Goal: Task Accomplishment & Management: Complete application form

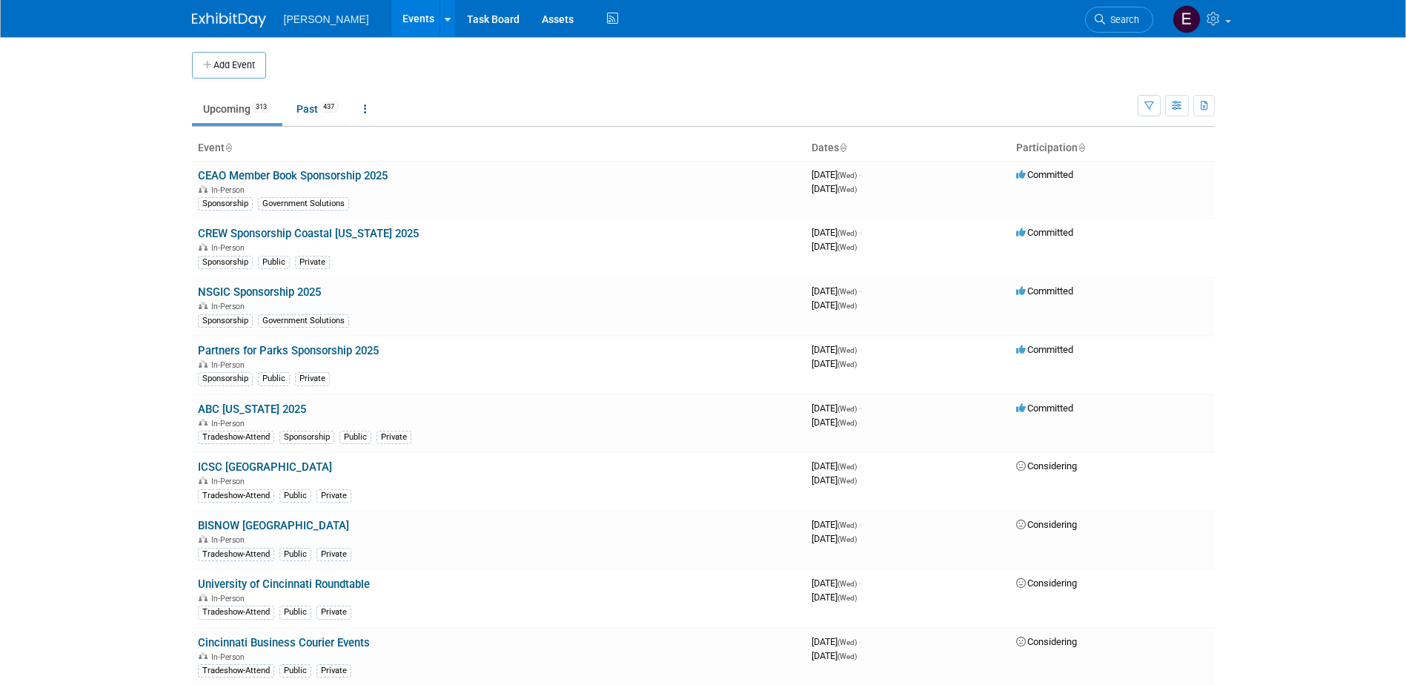
click at [1130, 18] on span "Search" at bounding box center [1122, 19] width 34 height 11
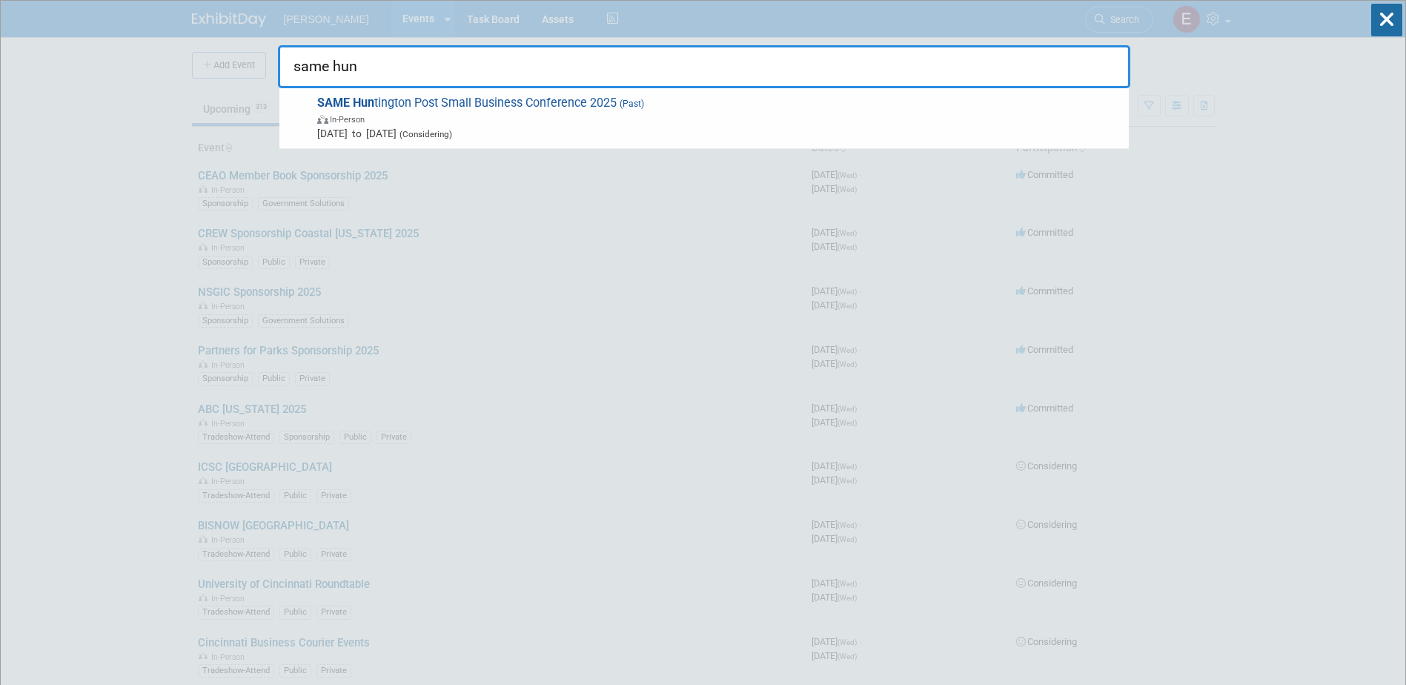
type input "same hun"
drag, startPoint x: 114, startPoint y: 139, endPoint x: 125, endPoint y: 141, distance: 10.6
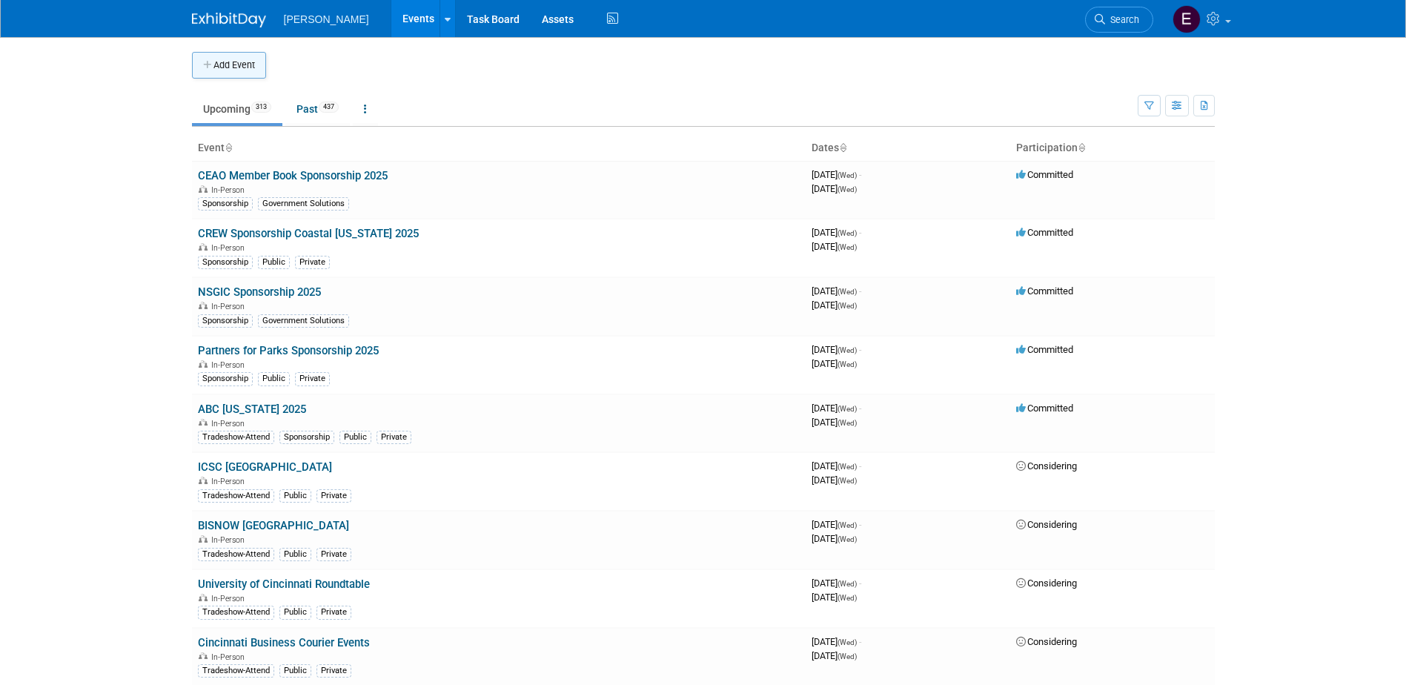
click at [257, 65] on button "Add Event" at bounding box center [229, 65] width 74 height 27
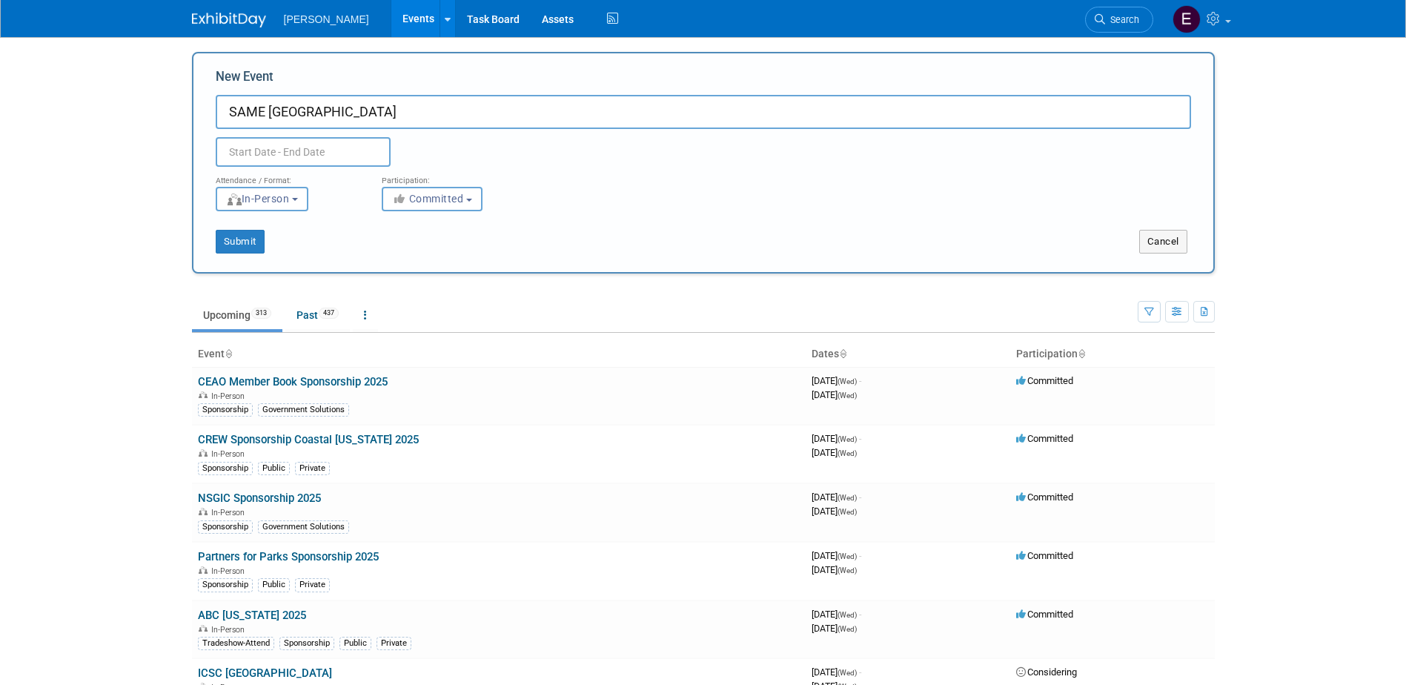
click at [404, 106] on input "SAME [GEOGRAPHIC_DATA]" at bounding box center [704, 112] width 976 height 34
drag, startPoint x: 1270, startPoint y: 458, endPoint x: 1286, endPoint y: 451, distance: 17.9
click at [1271, 458] on body "[PERSON_NAME] Events Add Event Bulk Upload Events Shareable Event Boards Recent…" at bounding box center [703, 342] width 1406 height 685
click at [629, 111] on input "SAME Huntsville Post Scholarship Golf Tournament" at bounding box center [704, 112] width 976 height 34
type input "SAME Huntsville Post Scholarship Golf Tournament 2025"
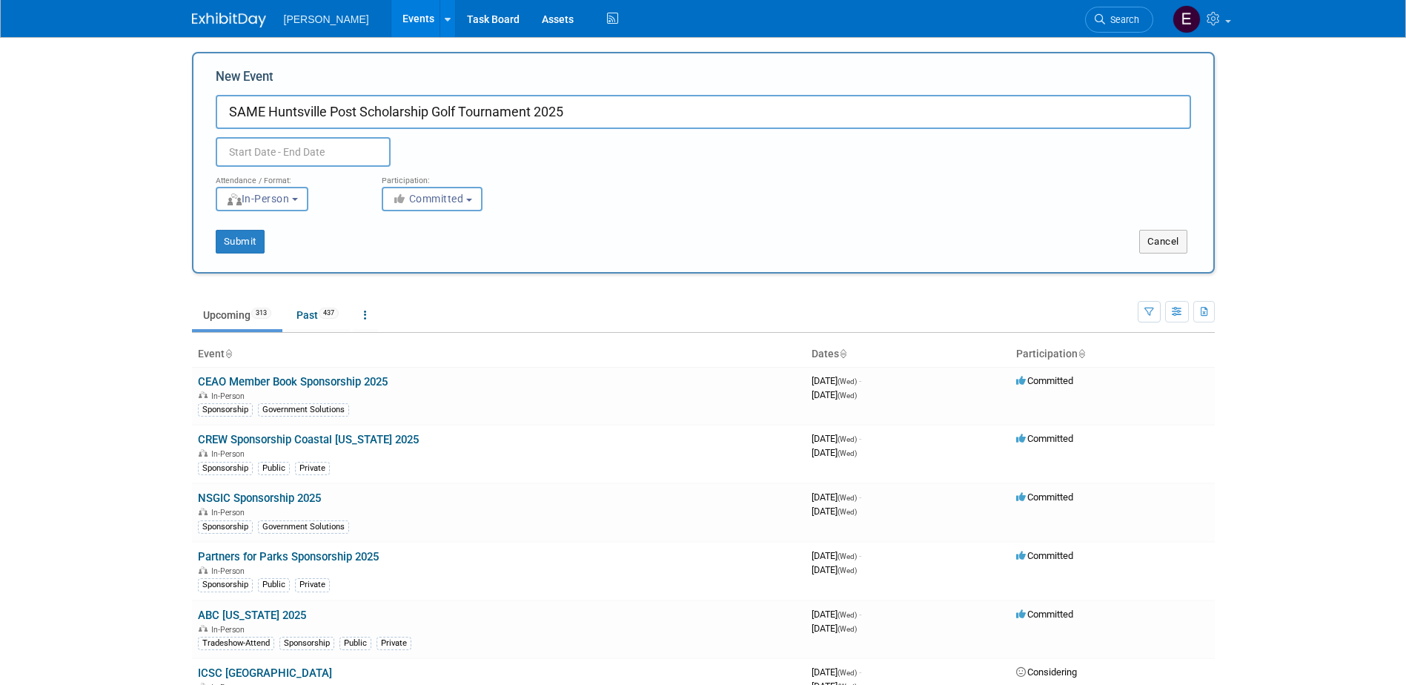
click at [863, 251] on div "Cancel" at bounding box center [959, 242] width 510 height 24
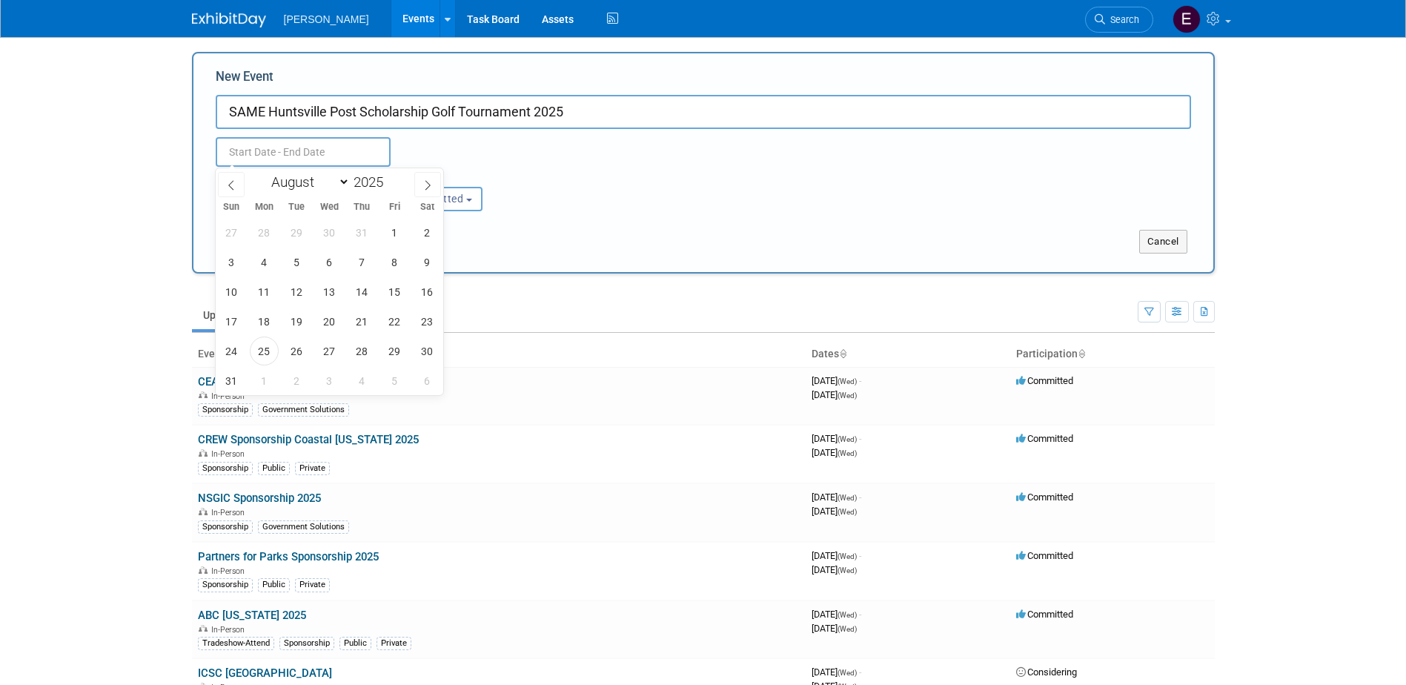
click at [338, 143] on input "text" at bounding box center [303, 152] width 175 height 30
click at [431, 178] on span at bounding box center [427, 184] width 27 height 25
click at [431, 176] on span at bounding box center [427, 184] width 27 height 25
select select "9"
click at [265, 350] on span "27" at bounding box center [264, 351] width 29 height 29
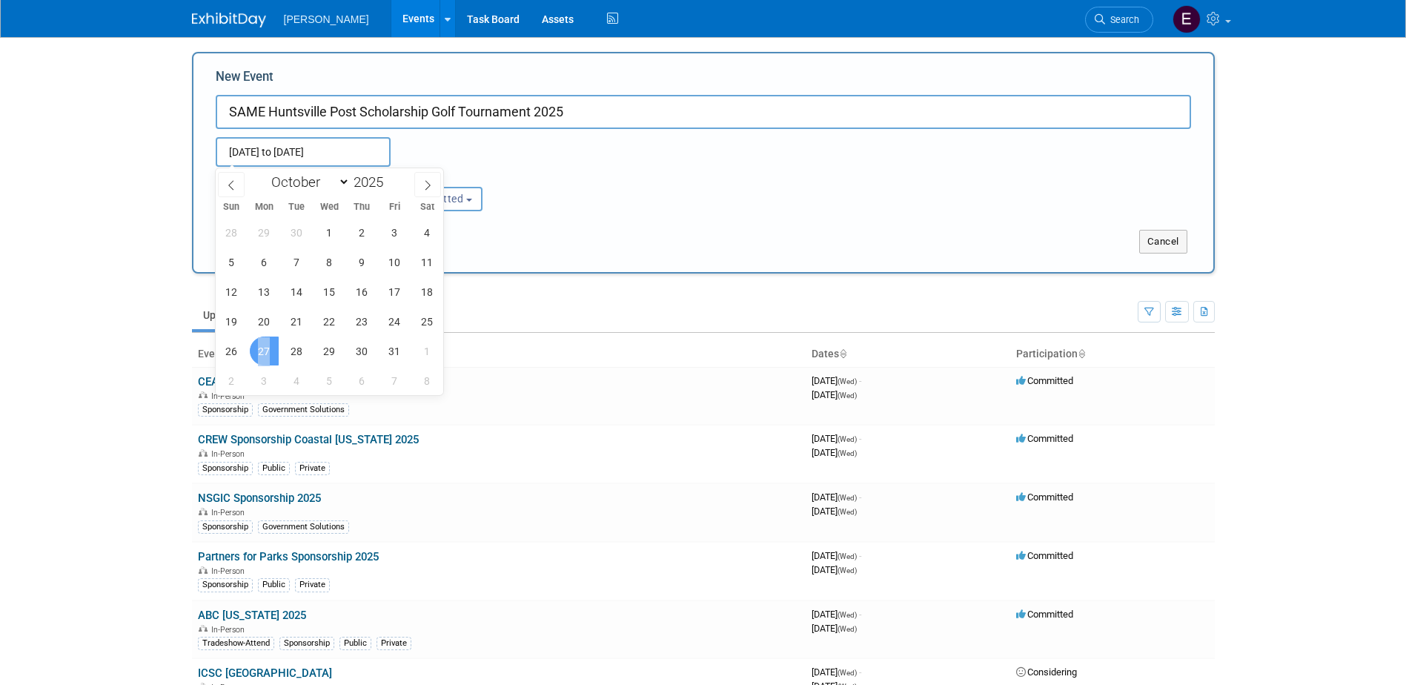
click at [265, 350] on span "27" at bounding box center [264, 351] width 29 height 29
type input "[DATE] to [DATE]"
click at [697, 221] on div "Submit Cancel" at bounding box center [704, 232] width 998 height 42
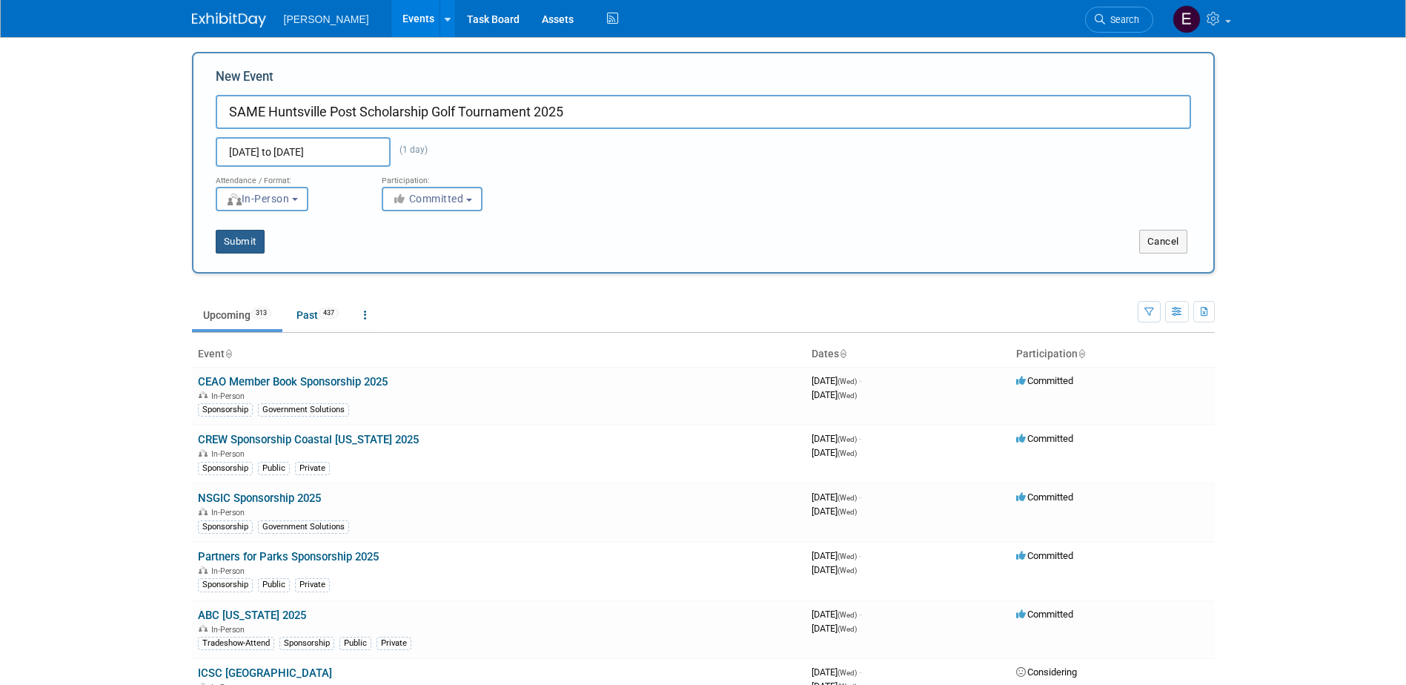
click at [259, 239] on button "Submit" at bounding box center [240, 242] width 49 height 24
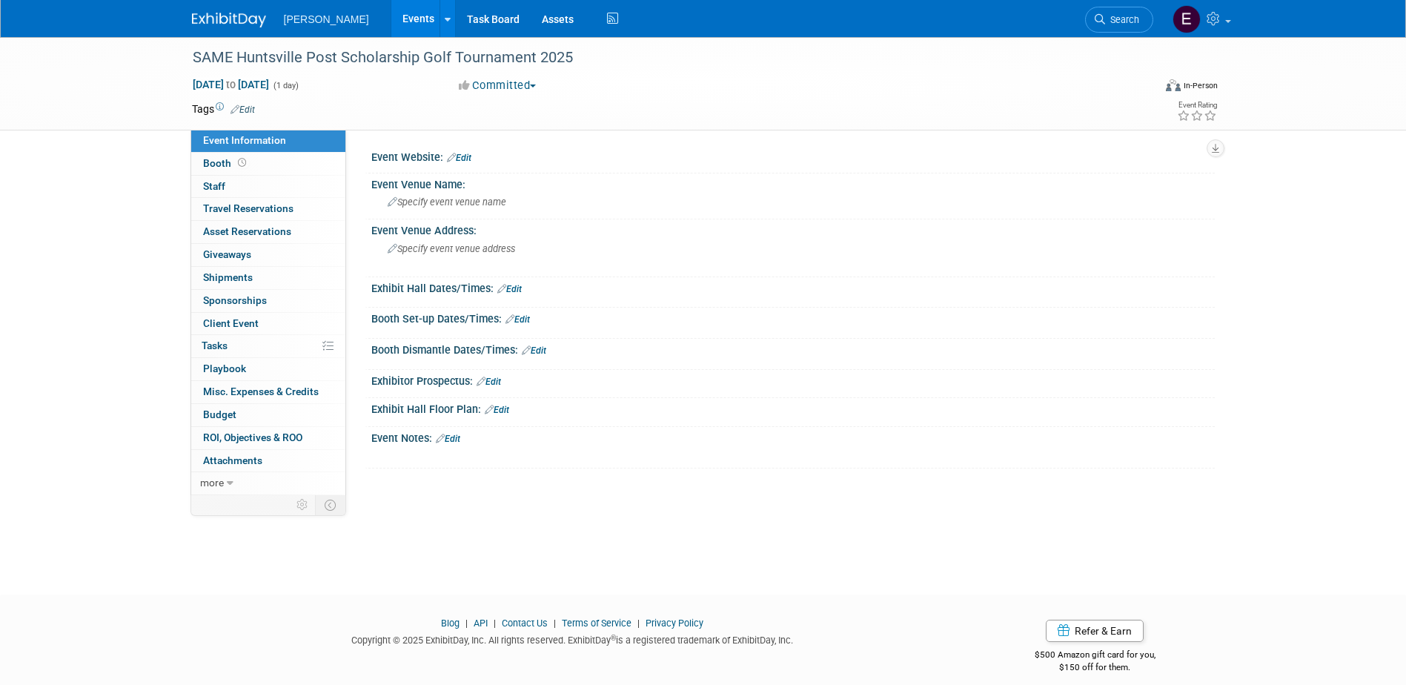
click at [249, 109] on link "Edit" at bounding box center [243, 110] width 24 height 10
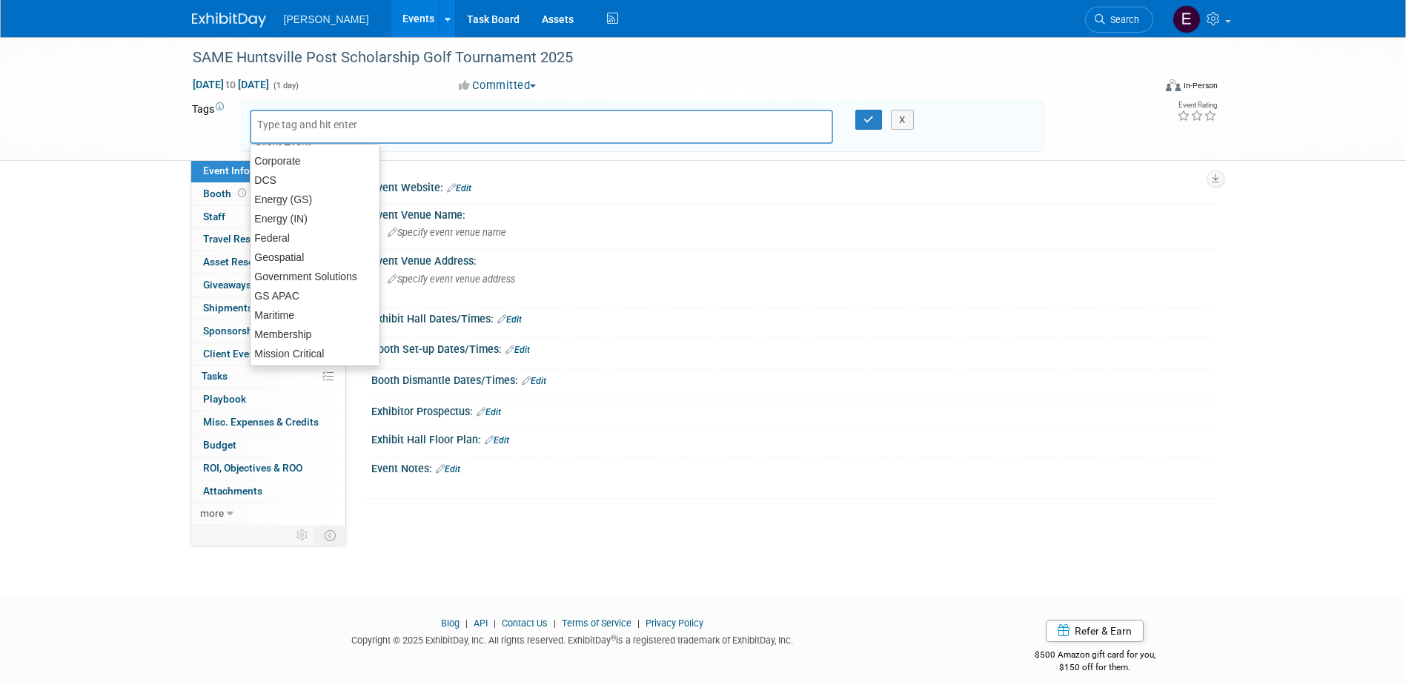
scroll to position [39, 0]
click at [337, 125] on input "text" at bounding box center [316, 124] width 119 height 15
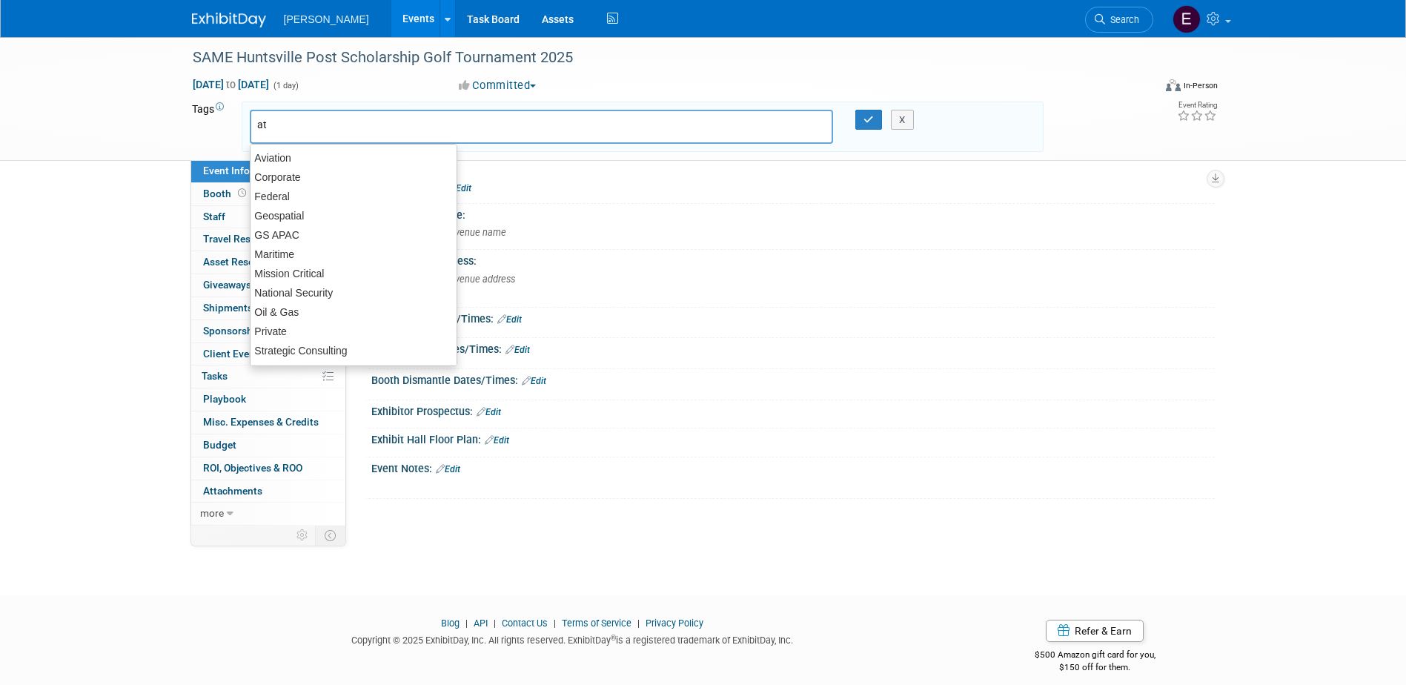
type input "att"
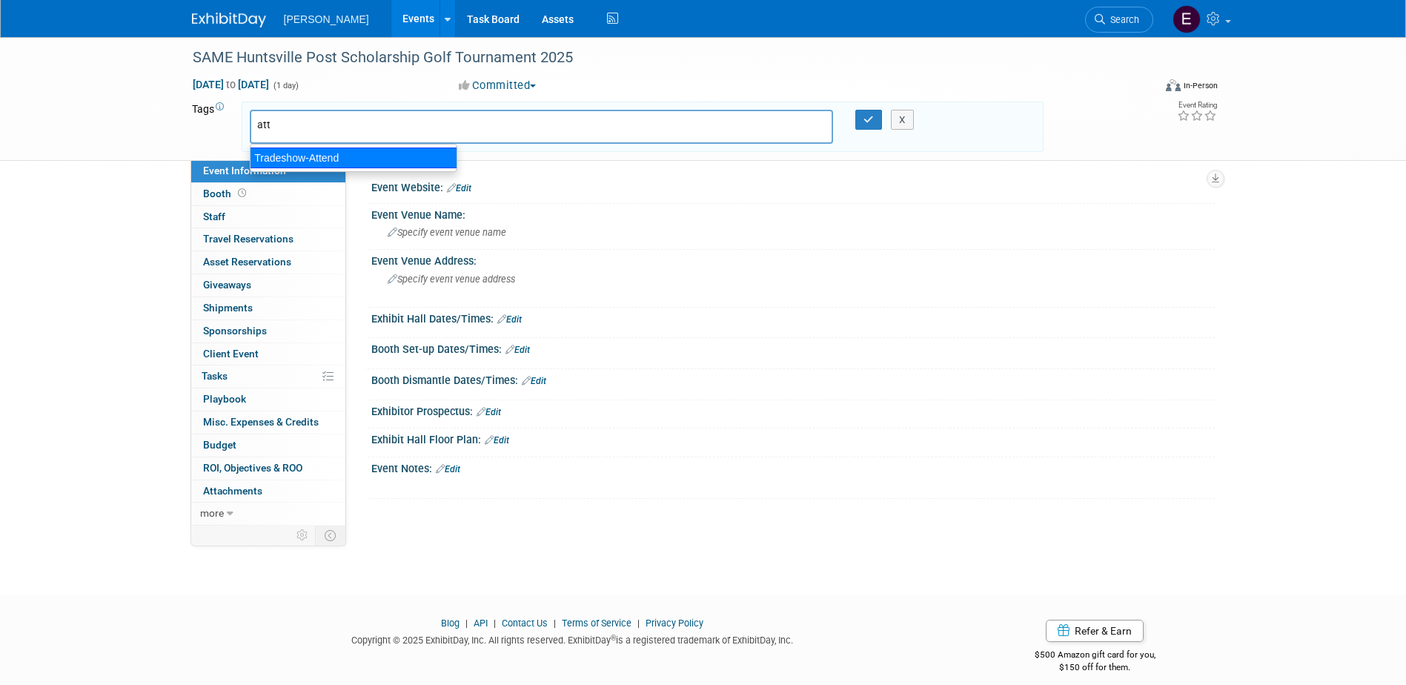
click at [408, 154] on div "Tradeshow-Attend" at bounding box center [354, 158] width 208 height 21
type input "Tradeshow-Attend"
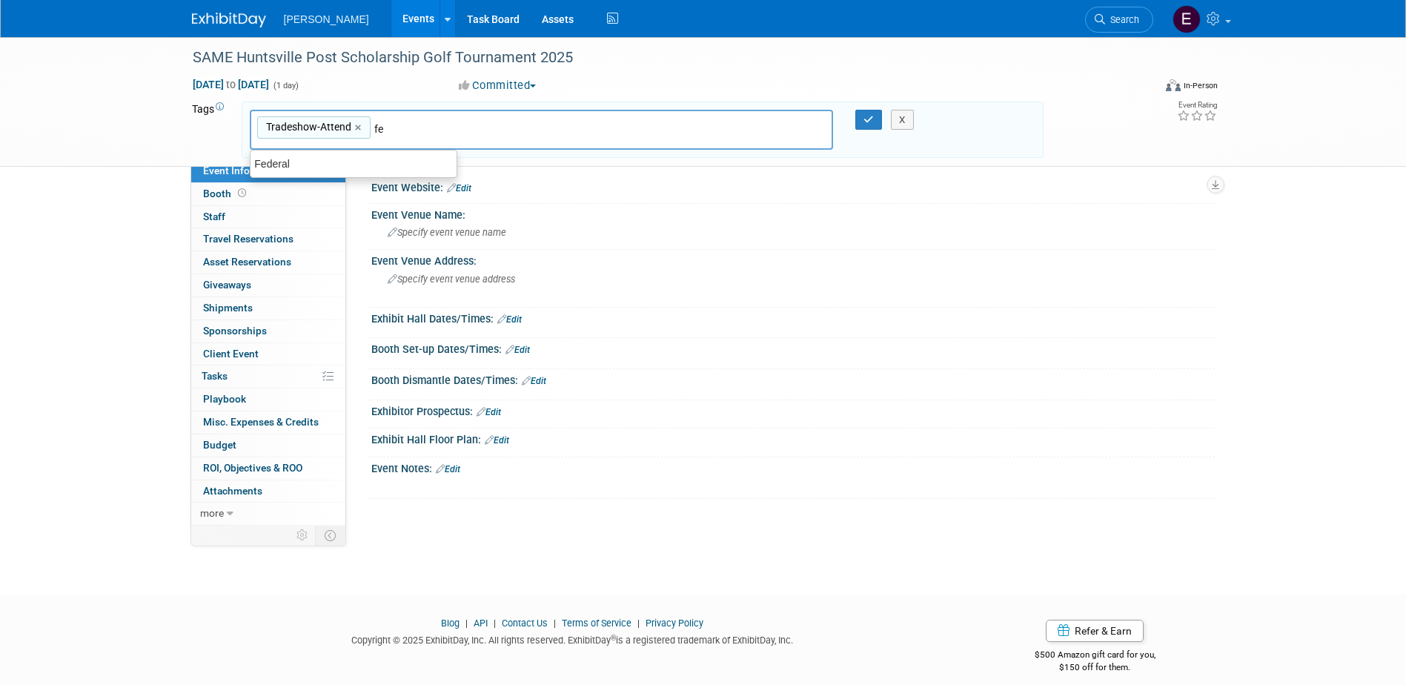
type input "fed"
click at [422, 166] on div "Federal" at bounding box center [354, 164] width 208 height 21
type input "Tradeshow-Attend, Federal"
click at [857, 121] on button "button" at bounding box center [868, 120] width 27 height 21
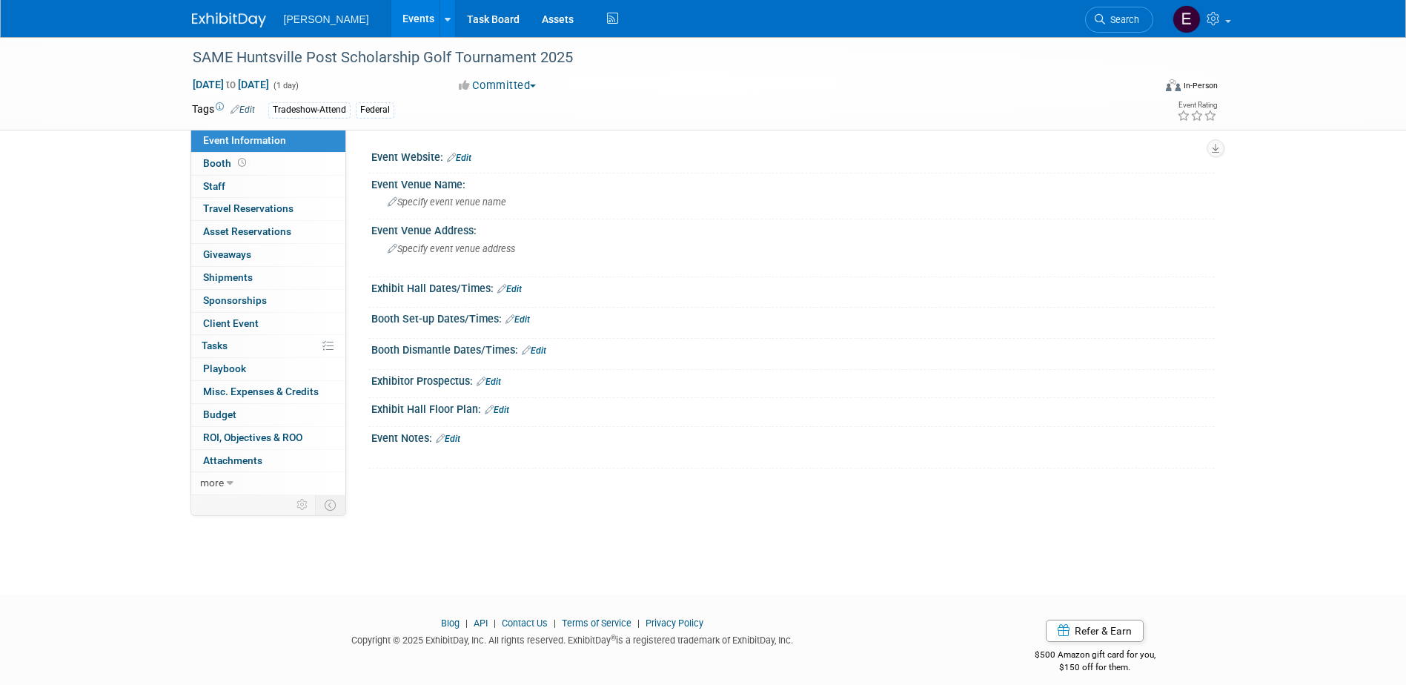
click at [469, 155] on link "Edit" at bounding box center [459, 158] width 24 height 10
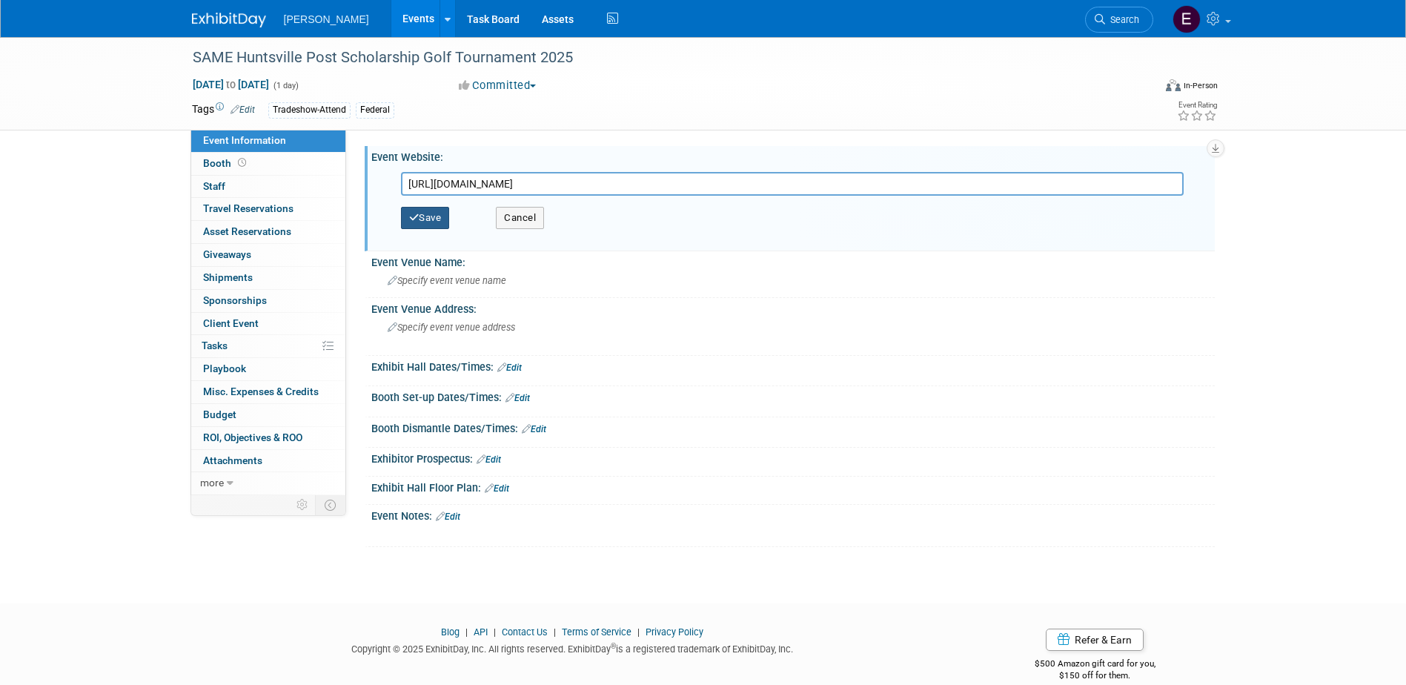
type input "https://samehuntsvillepostgolftournament.com/"
click at [442, 212] on button "Save" at bounding box center [425, 218] width 49 height 22
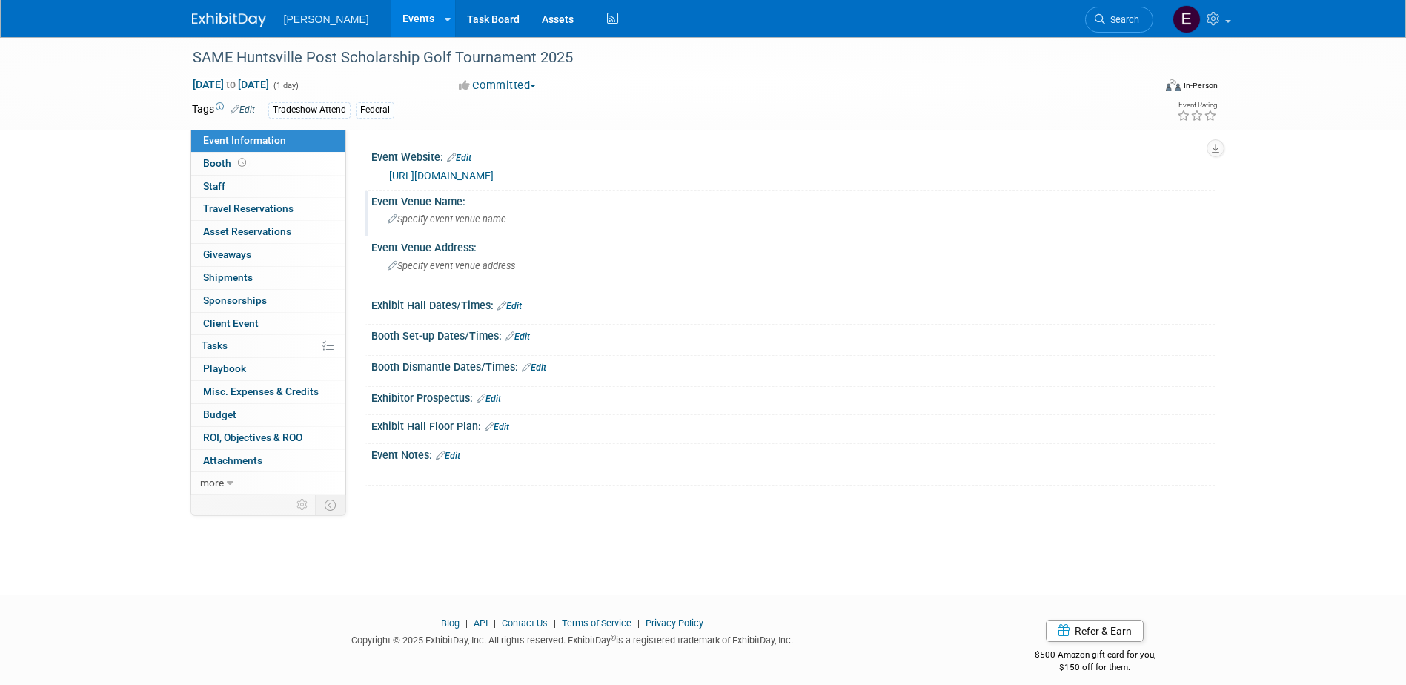
click at [468, 223] on span "Specify event venue name" at bounding box center [447, 218] width 119 height 11
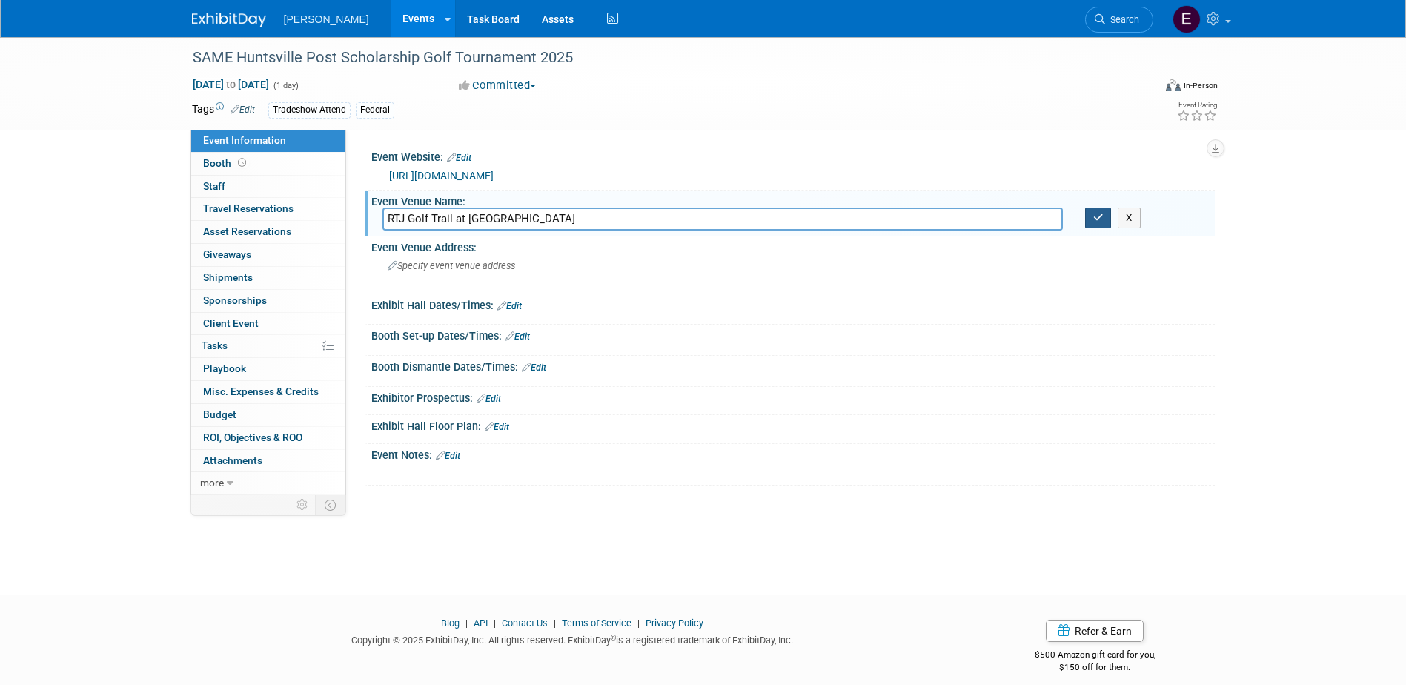
type input "RTJ Golf Trail at Hampton Cove"
click at [1093, 217] on icon "button" at bounding box center [1098, 218] width 10 height 10
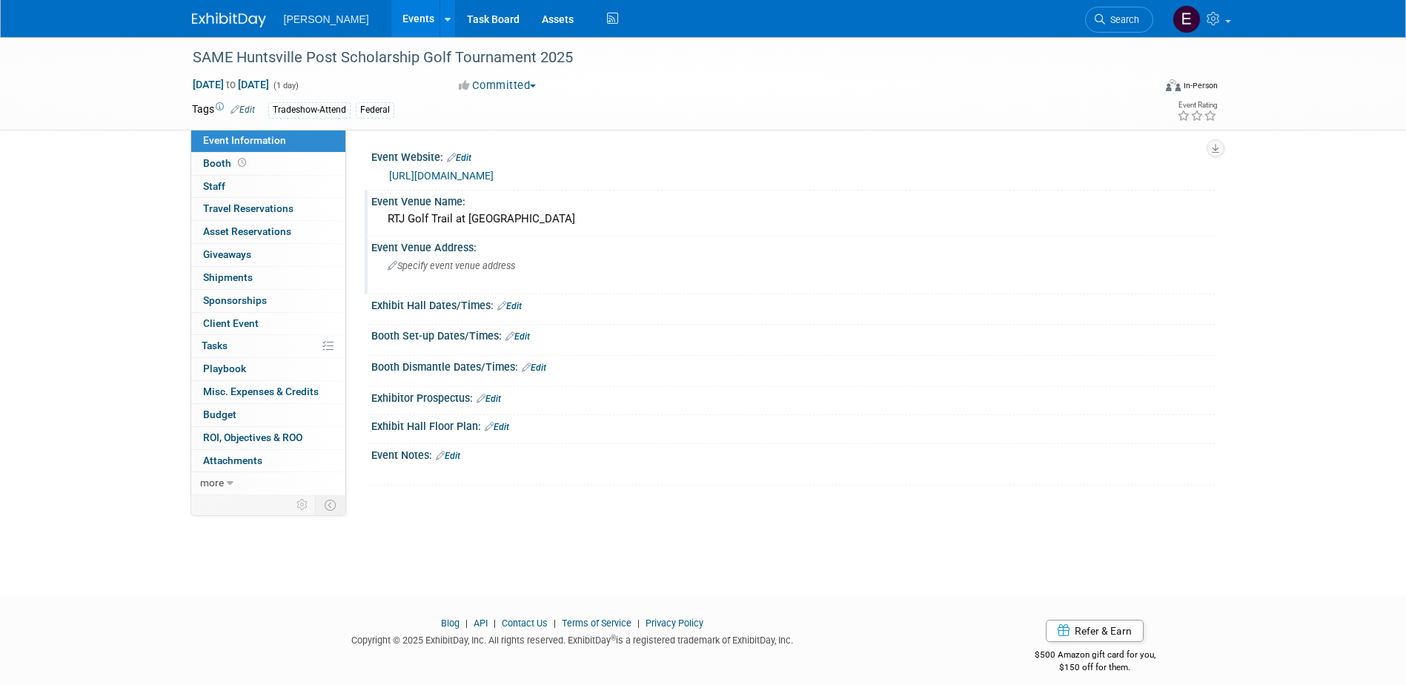
click at [435, 270] on span "Specify event venue address" at bounding box center [452, 265] width 128 height 11
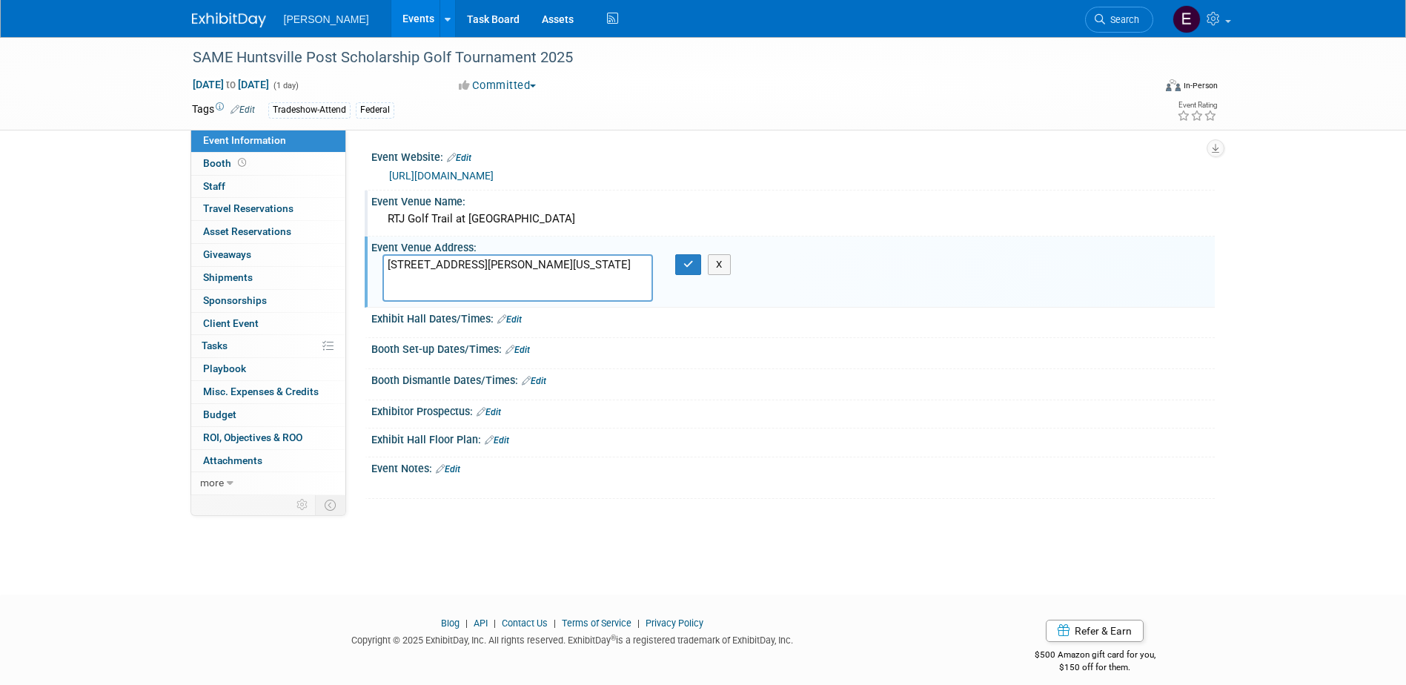
drag, startPoint x: 617, startPoint y: 274, endPoint x: 535, endPoint y: 277, distance: 81.6
click at [535, 277] on textarea "450 Old Highway 431 Owens Cross Roads, Alabama, United States 35763" at bounding box center [518, 277] width 271 height 47
click at [387, 294] on textarea "450 Old Highway 431 Owens Cross Roads, Alabama 35763" at bounding box center [518, 277] width 271 height 47
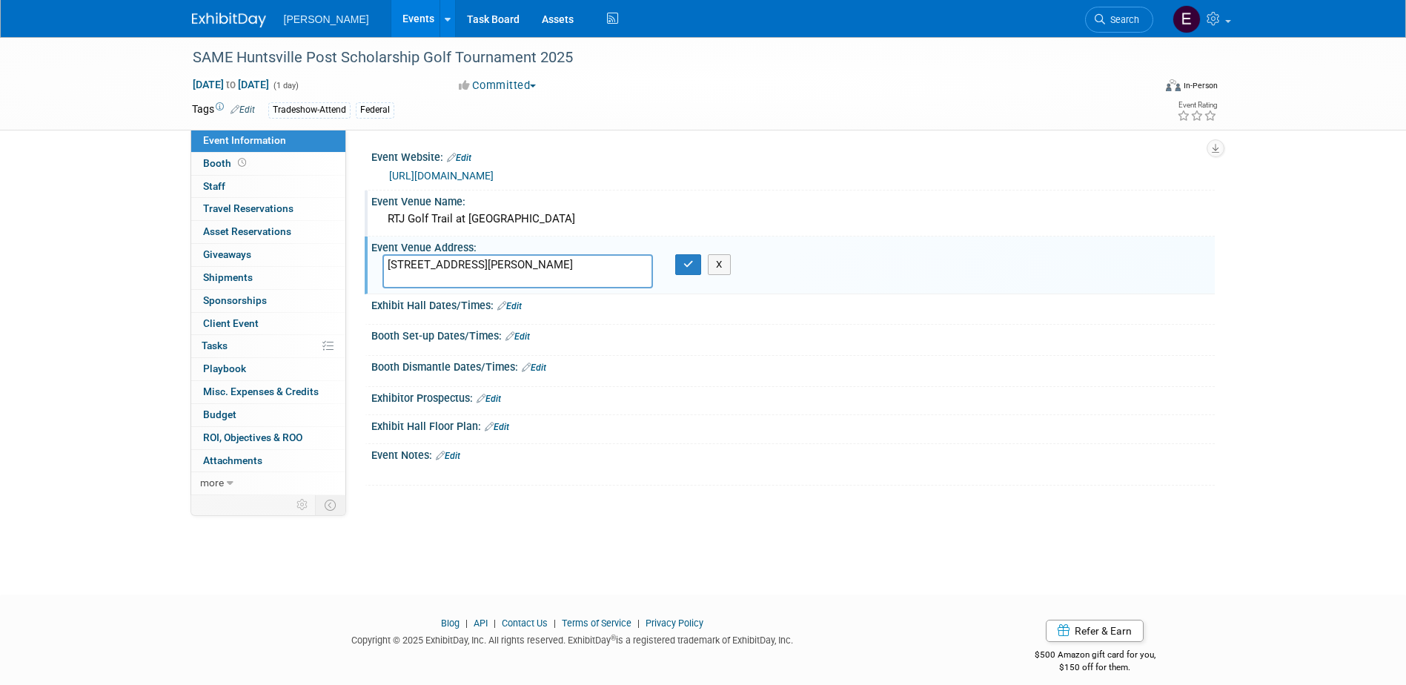
drag, startPoint x: 459, startPoint y: 278, endPoint x: 555, endPoint y: 271, distance: 96.6
click at [555, 271] on textarea "450 Old Highway 431 Owens Cross Roads, Alabama35763" at bounding box center [518, 271] width 271 height 34
click at [535, 279] on textarea "450 Old Highway 431 Owens Cross Roads, Alabama35763" at bounding box center [518, 271] width 271 height 34
type textarea "450 Old Highway 431 Owens Cross Roads, Alabama 35763"
click at [682, 261] on button "button" at bounding box center [688, 264] width 27 height 21
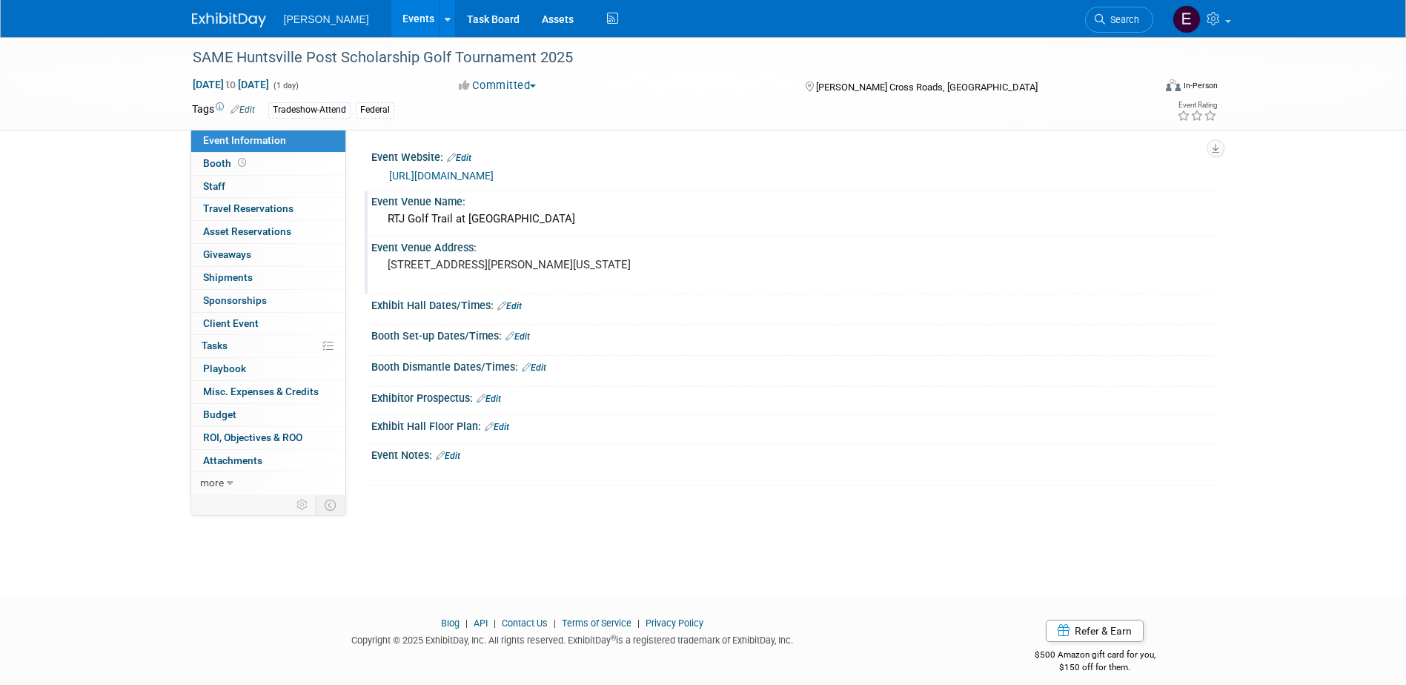
drag, startPoint x: 579, startPoint y: 276, endPoint x: 384, endPoint y: 277, distance: 195.0
click at [384, 277] on div "450 Old Highway 431 Owens Cross Roads, Alabama 35763" at bounding box center [547, 271] width 329 height 34
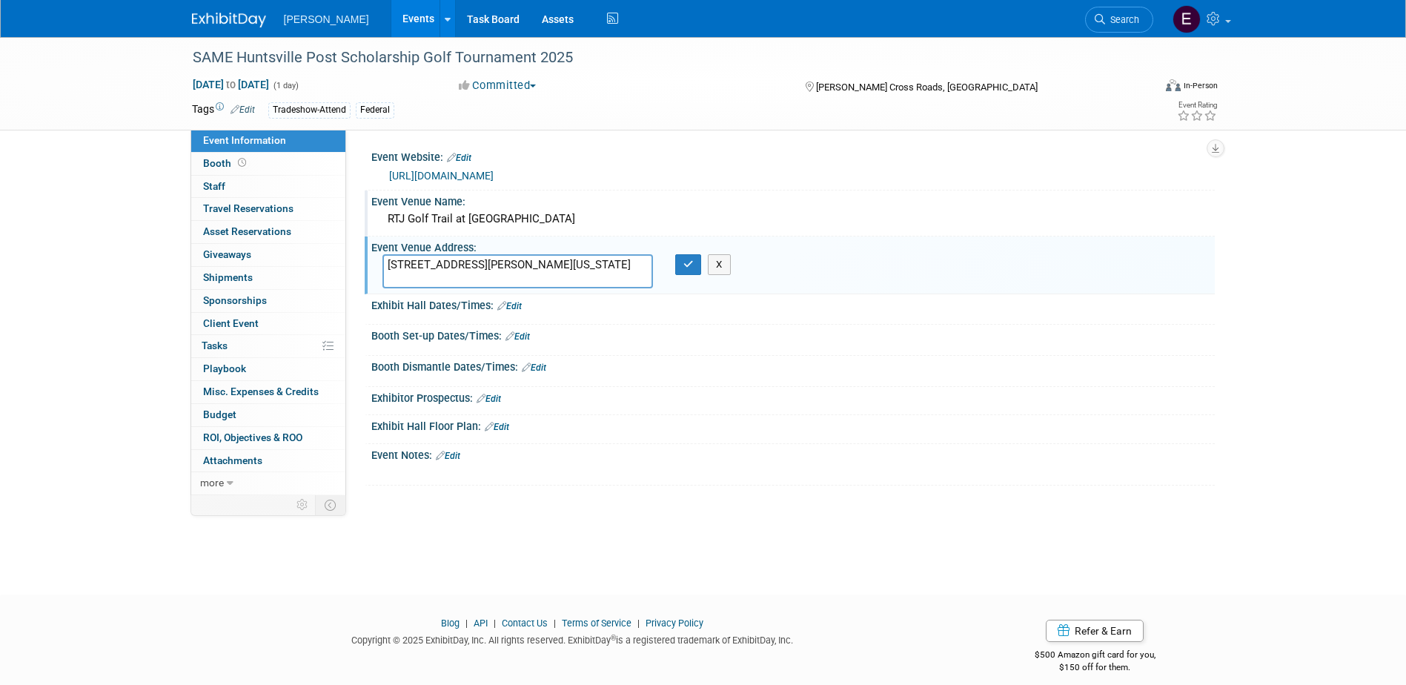
drag, startPoint x: 384, startPoint y: 277, endPoint x: 394, endPoint y: 275, distance: 9.9
drag, startPoint x: 394, startPoint y: 275, endPoint x: 768, endPoint y: 360, distance: 383.8
click at [769, 360] on div "Booth Dismantle Dates/Times: Edit" at bounding box center [793, 365] width 844 height 19
click at [701, 374] on div "Save Changes Cancel" at bounding box center [793, 378] width 844 height 9
click at [689, 266] on icon "button" at bounding box center [688, 264] width 10 height 10
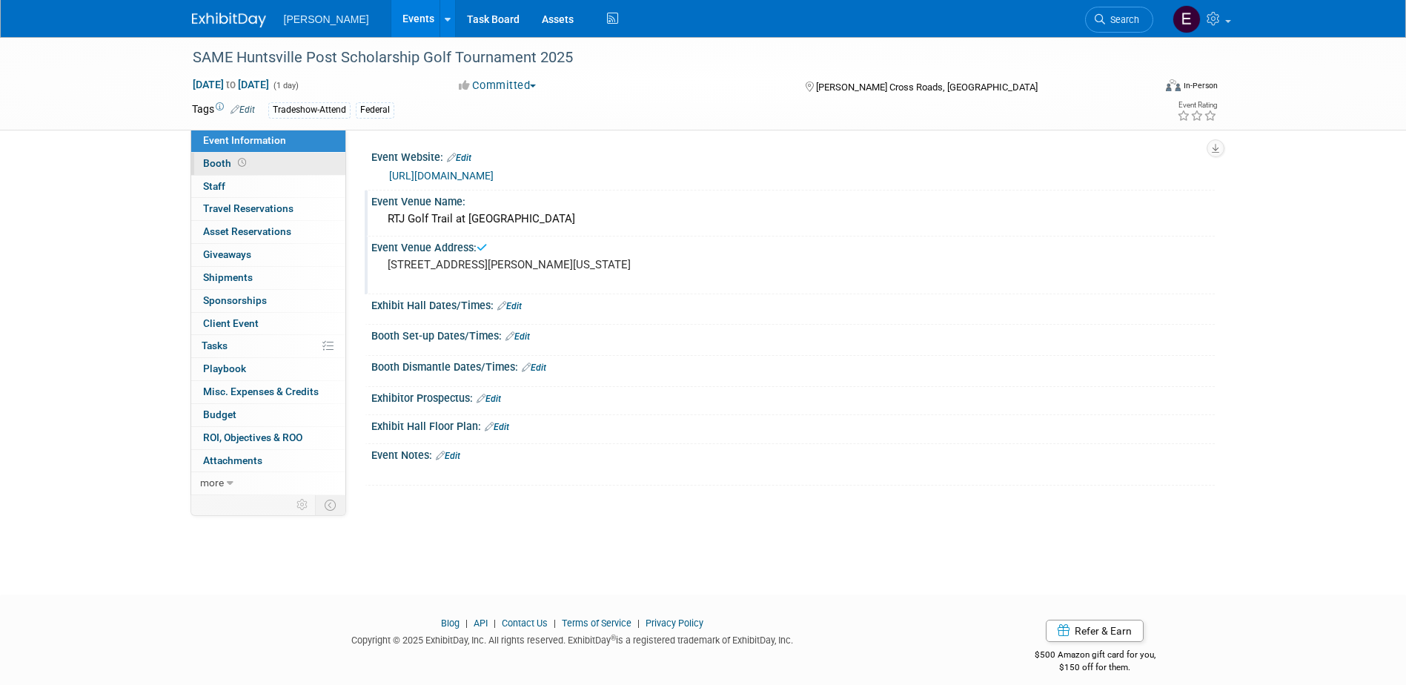
click at [265, 165] on link "Booth" at bounding box center [268, 164] width 154 height 22
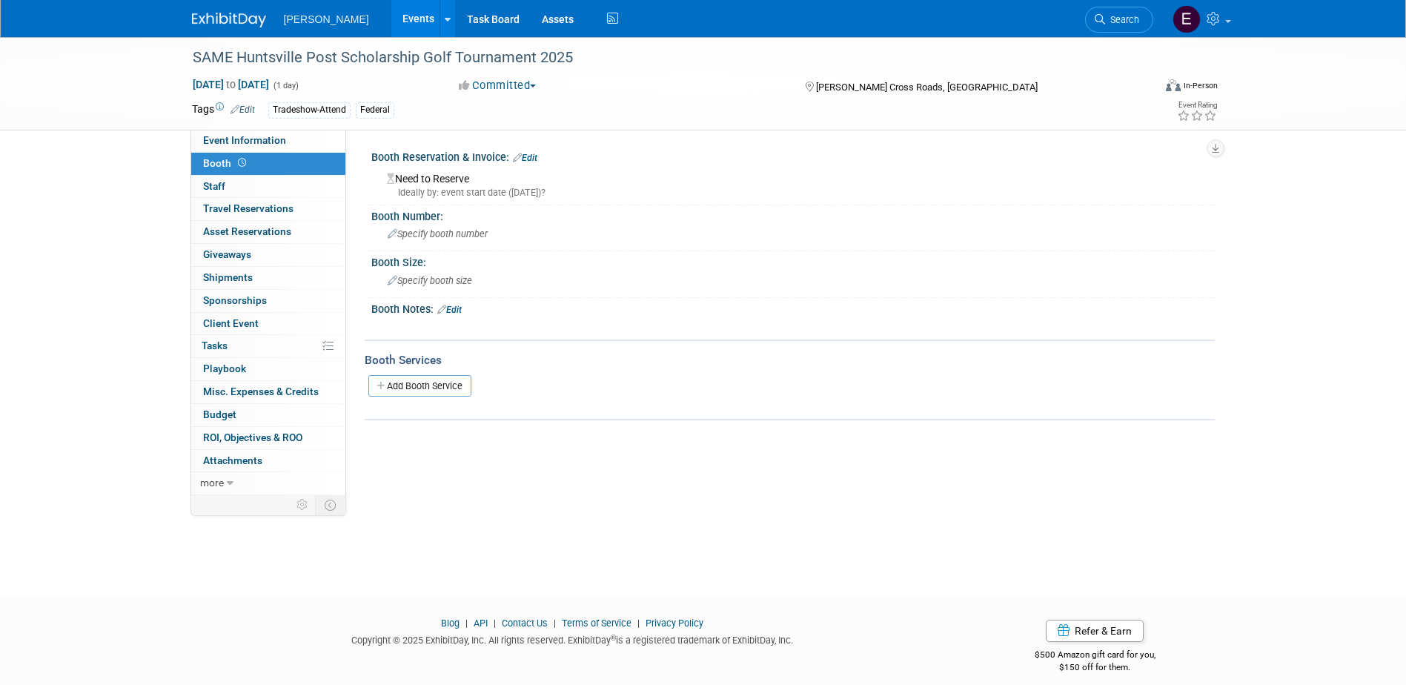
click at [525, 153] on link "Edit" at bounding box center [525, 158] width 24 height 10
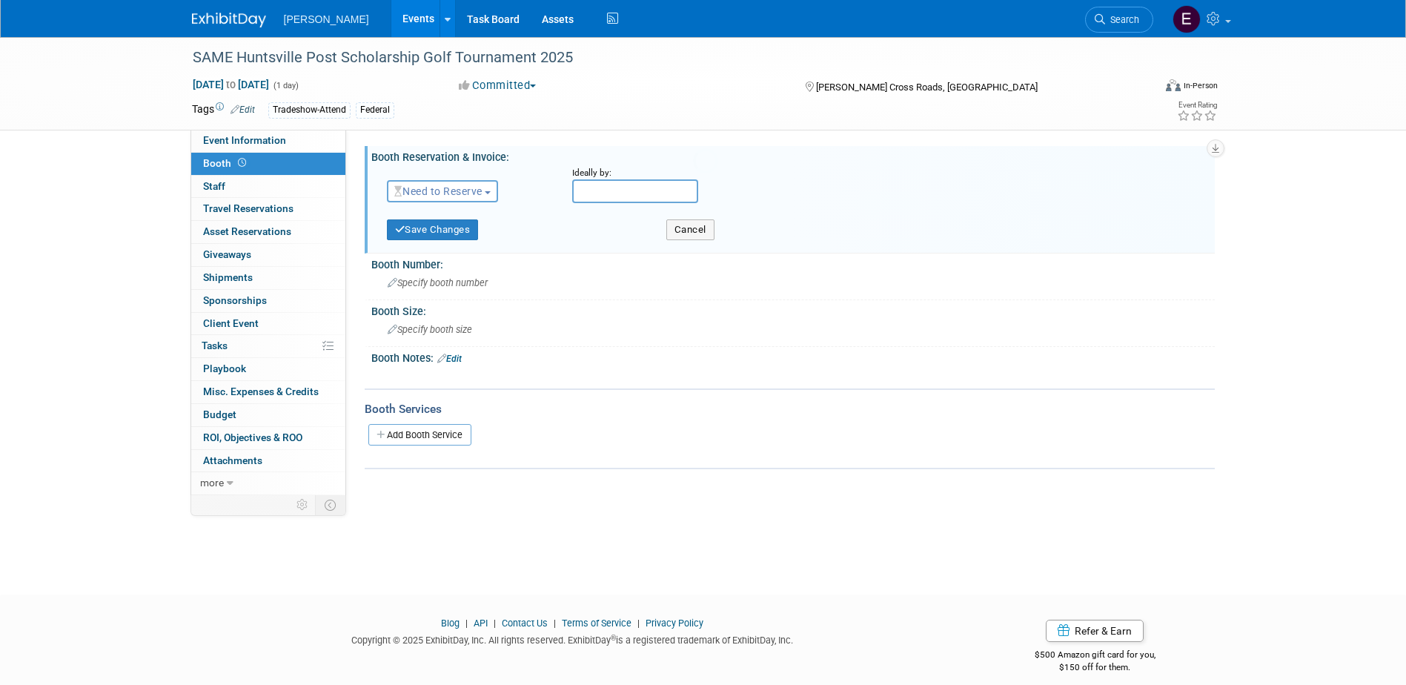
click at [488, 185] on button "Need to Reserve" at bounding box center [443, 191] width 112 height 22
click at [457, 256] on link "No Reservation Required" at bounding box center [467, 258] width 159 height 21
click at [435, 232] on button "Save Changes" at bounding box center [433, 229] width 92 height 21
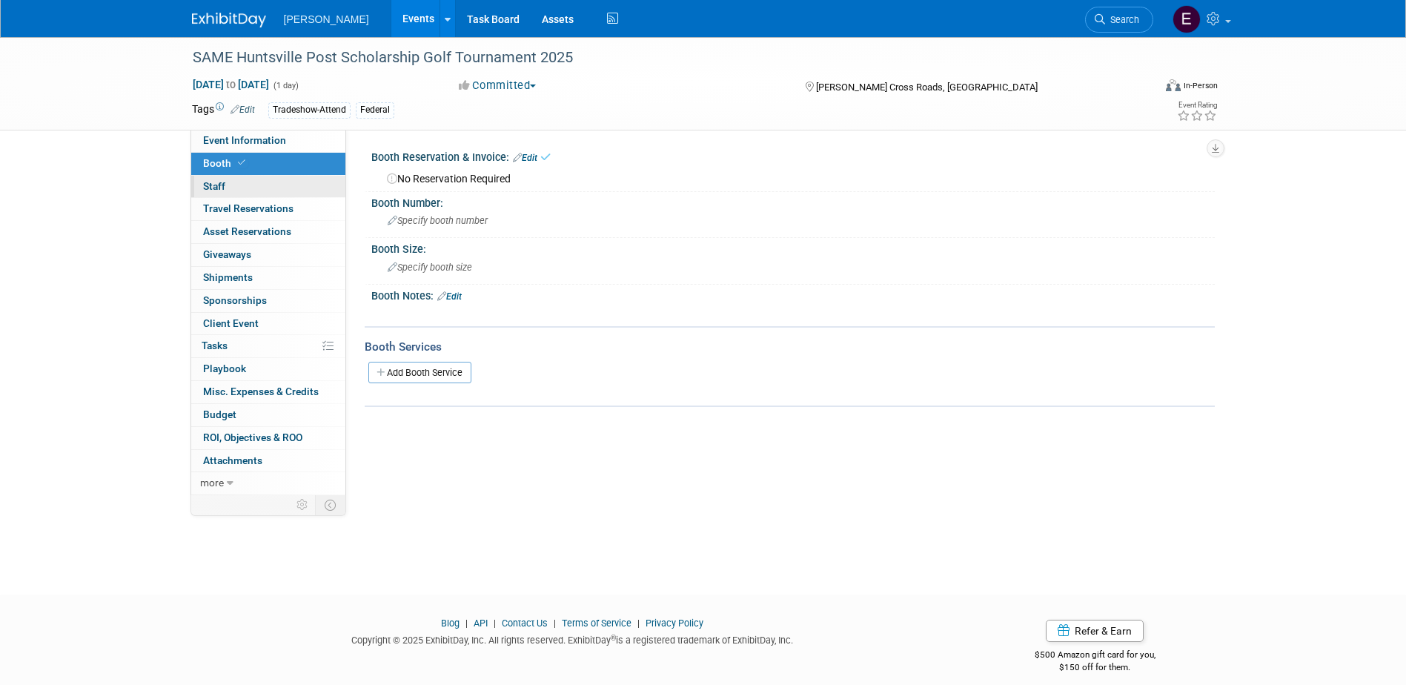
click at [251, 185] on link "0 Staff 0" at bounding box center [268, 187] width 154 height 22
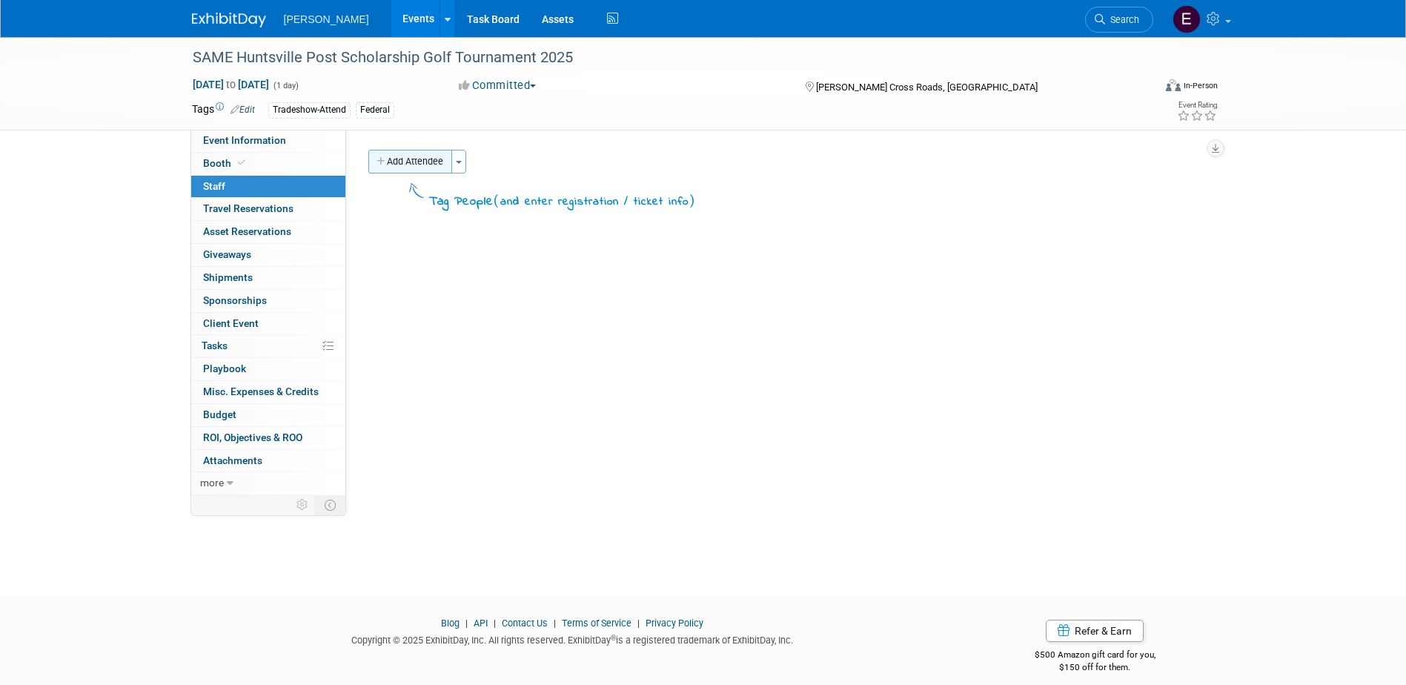
click at [423, 158] on button "Add Attendee" at bounding box center [410, 162] width 84 height 24
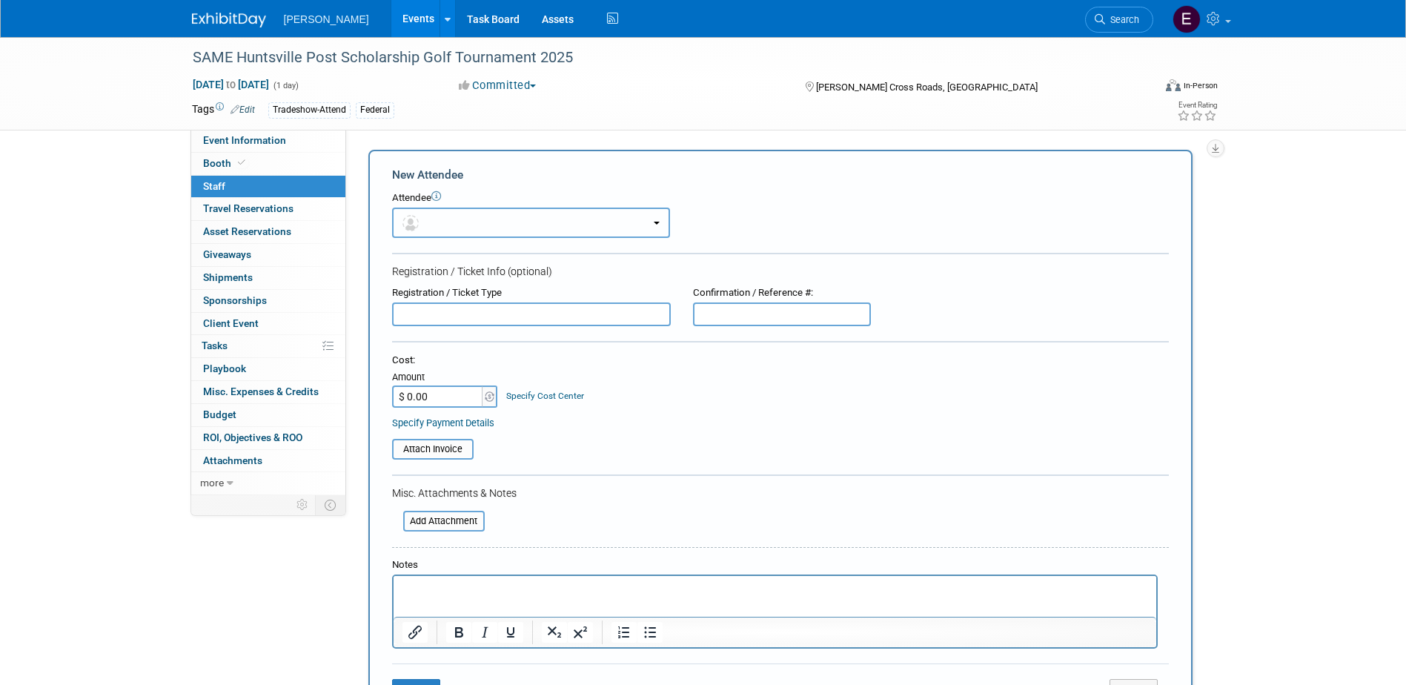
click at [465, 219] on button "button" at bounding box center [531, 223] width 278 height 30
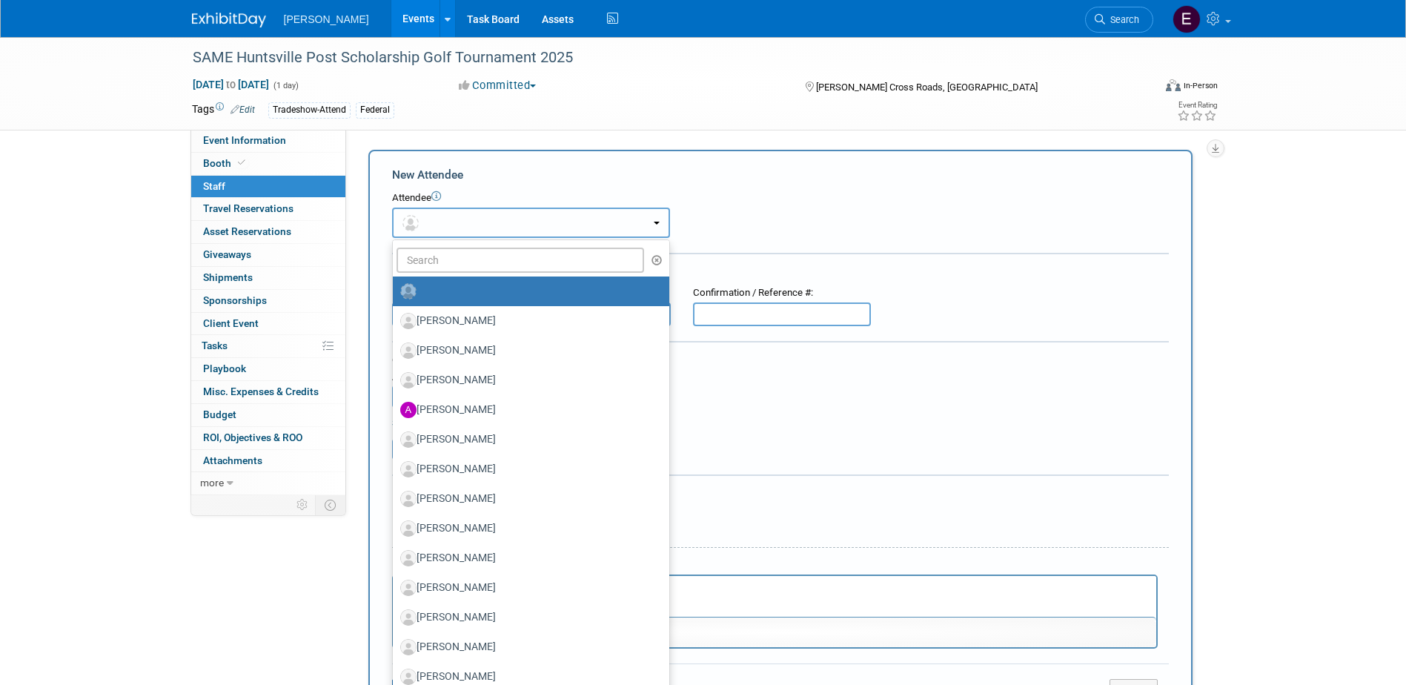
radio input "false"
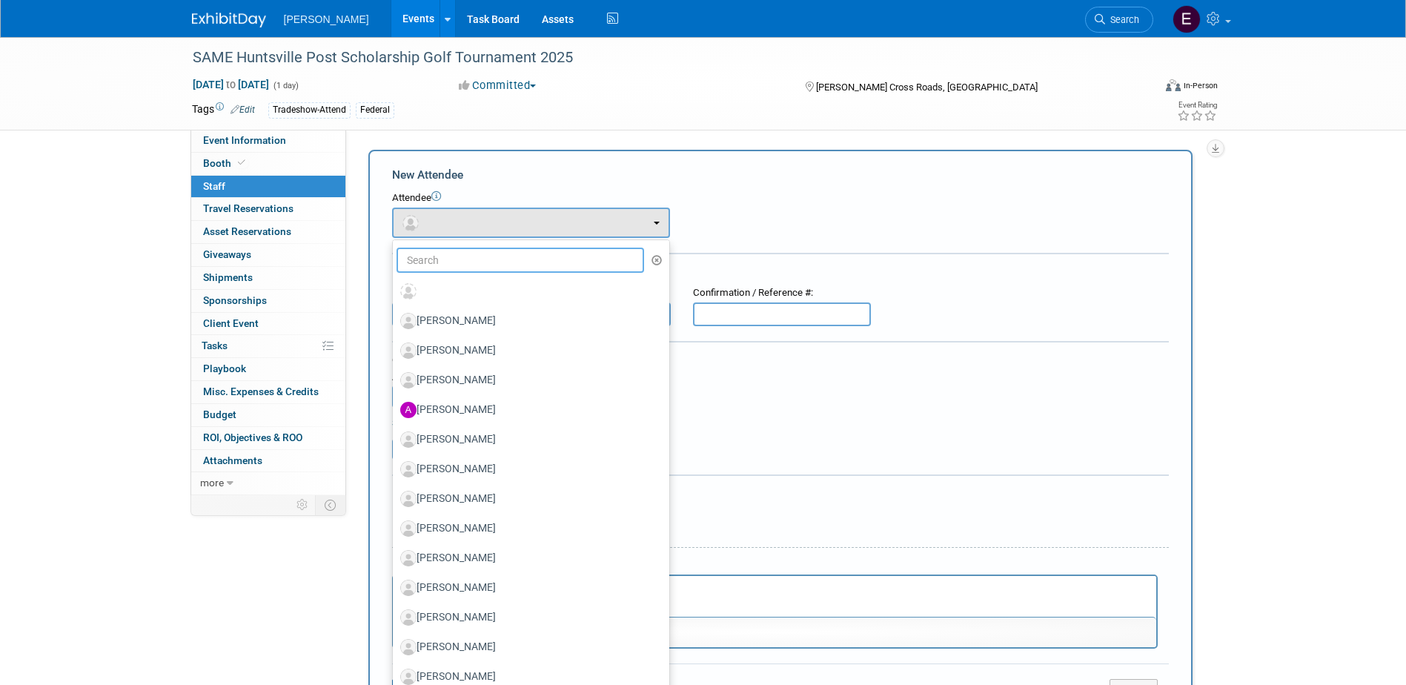
click at [462, 263] on input "text" at bounding box center [521, 260] width 248 height 25
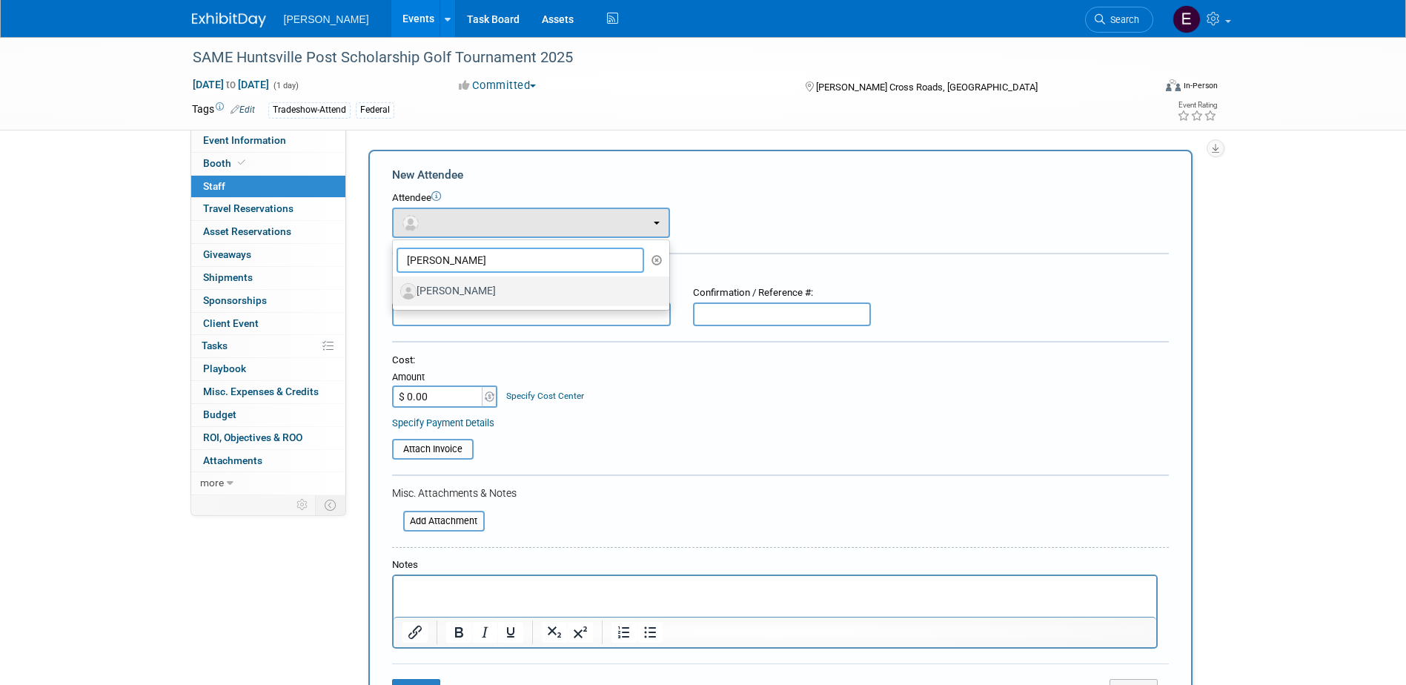
type input "chad ha"
click at [457, 296] on label "Chad Hartley" at bounding box center [527, 291] width 254 height 24
click at [395, 294] on input "Chad Hartley" at bounding box center [390, 290] width 10 height 10
select select "5f9b0e54-d32a-4b3d-bd6e-a5d7edadb552"
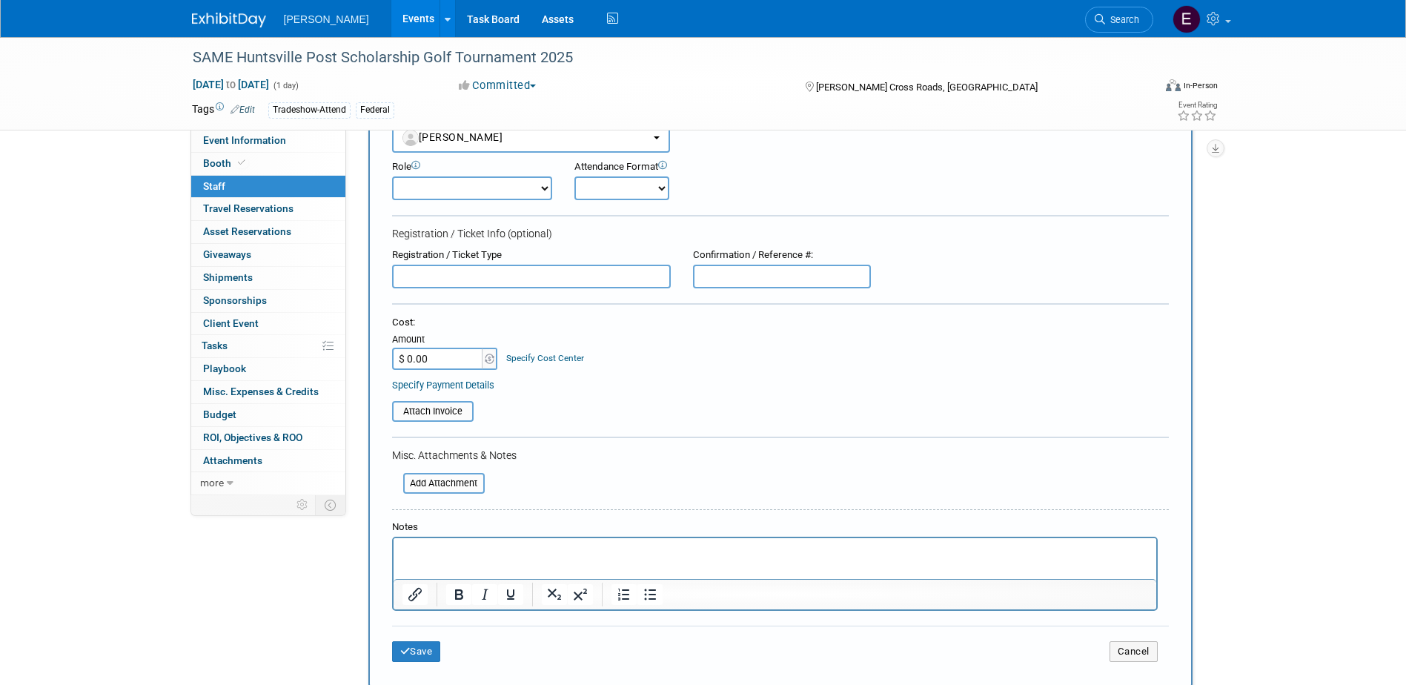
scroll to position [148, 0]
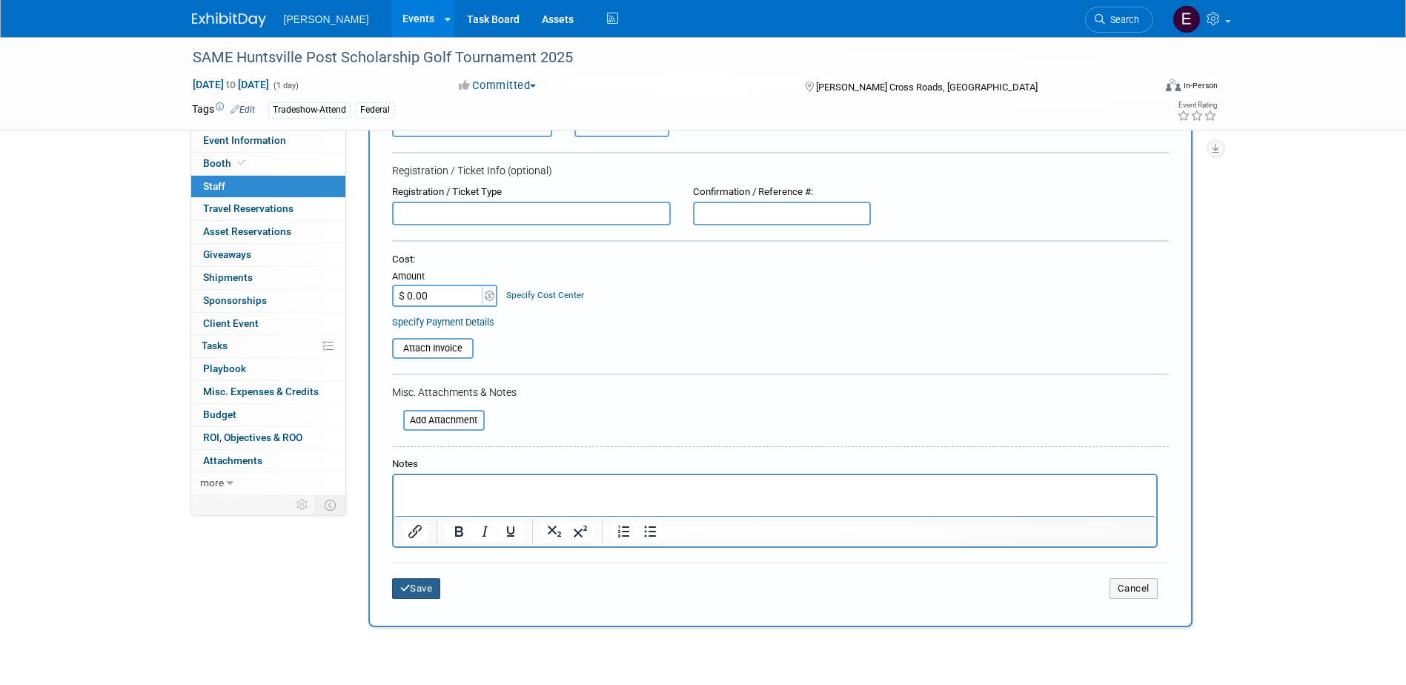
click at [428, 592] on button "Save" at bounding box center [416, 588] width 49 height 21
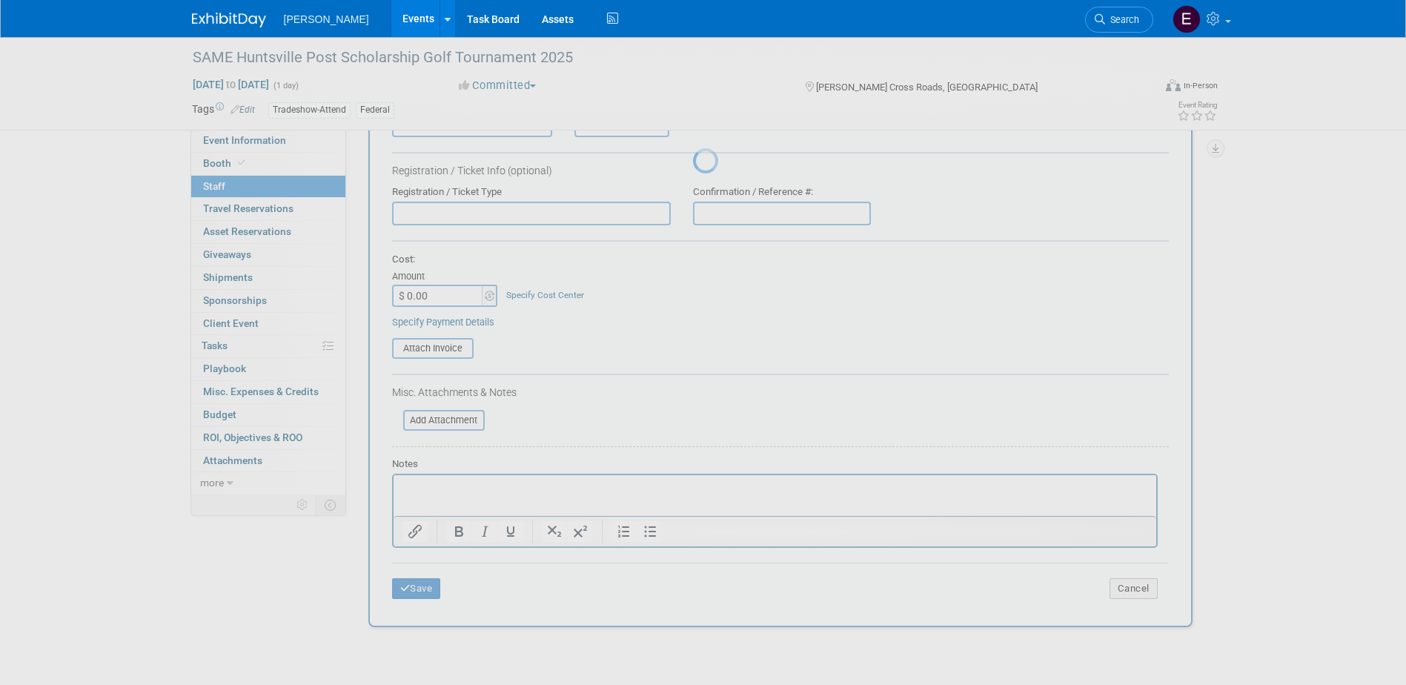
scroll to position [13, 0]
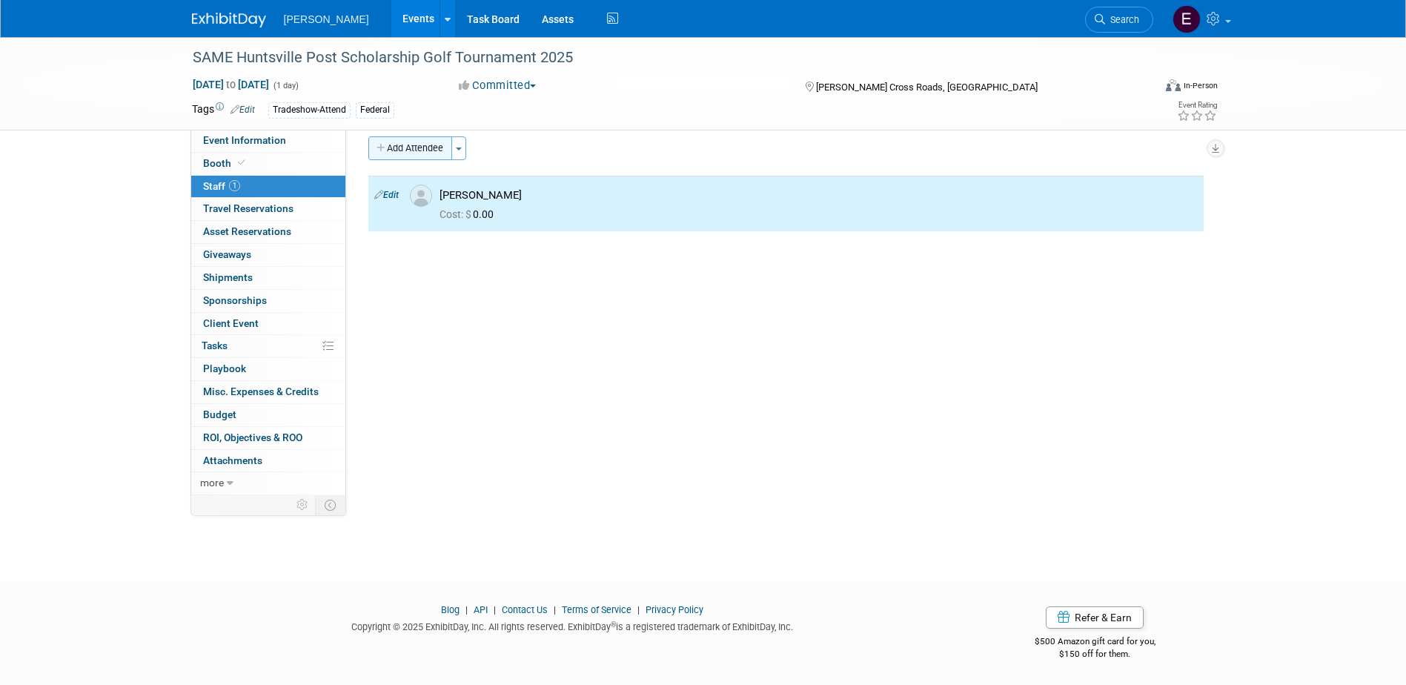
click at [428, 139] on button "Add Attendee" at bounding box center [410, 148] width 84 height 24
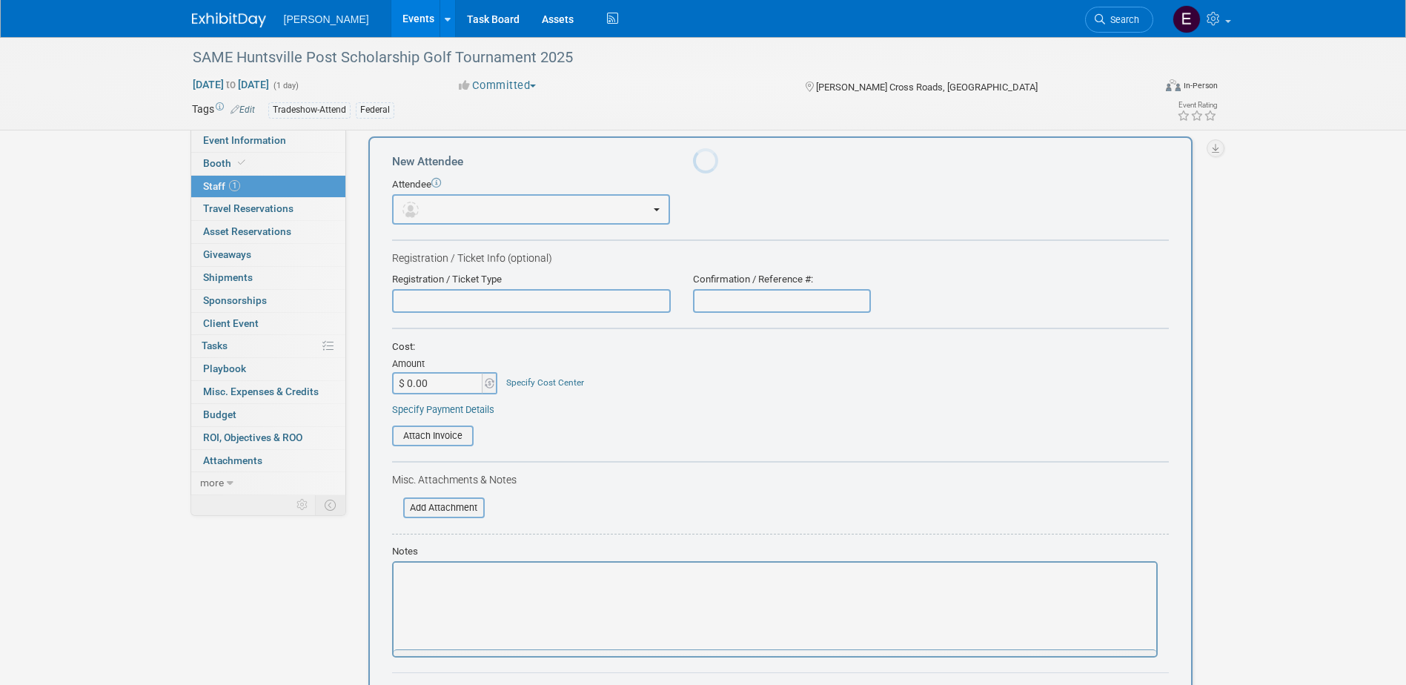
scroll to position [0, 0]
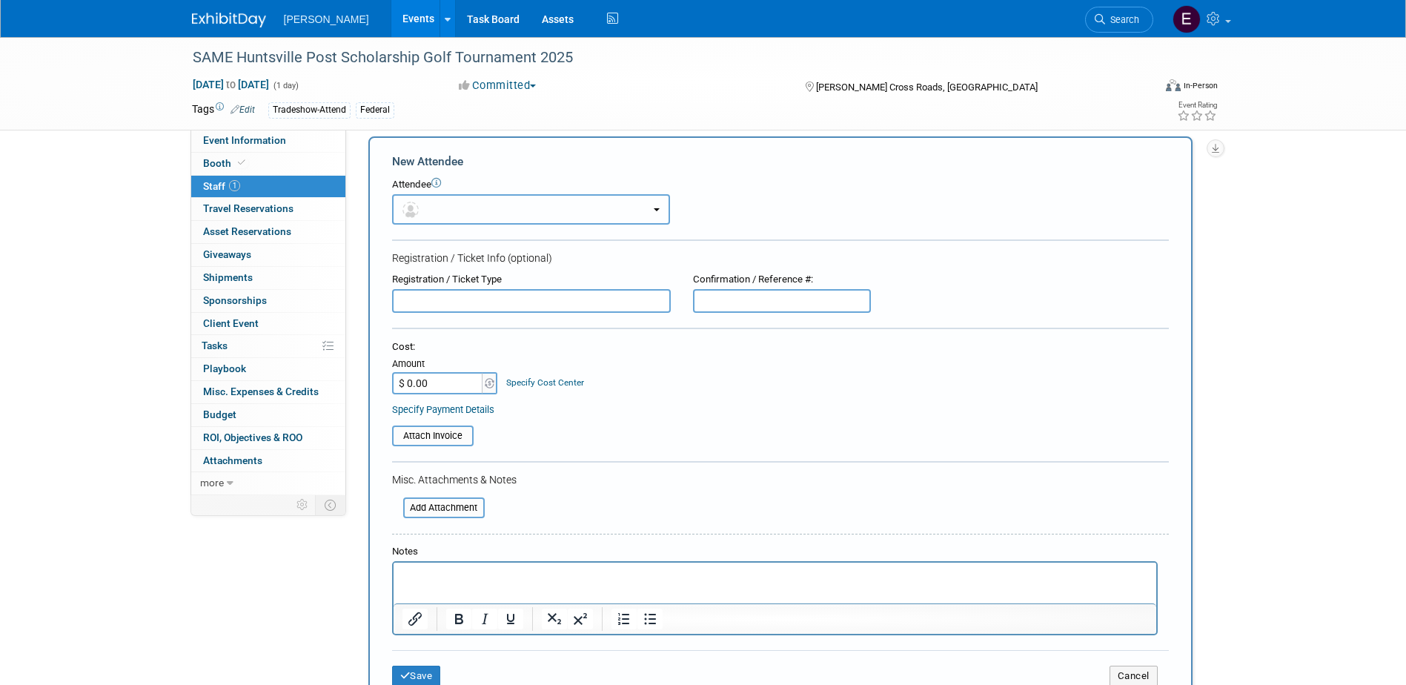
click at [503, 208] on button "button" at bounding box center [531, 209] width 278 height 30
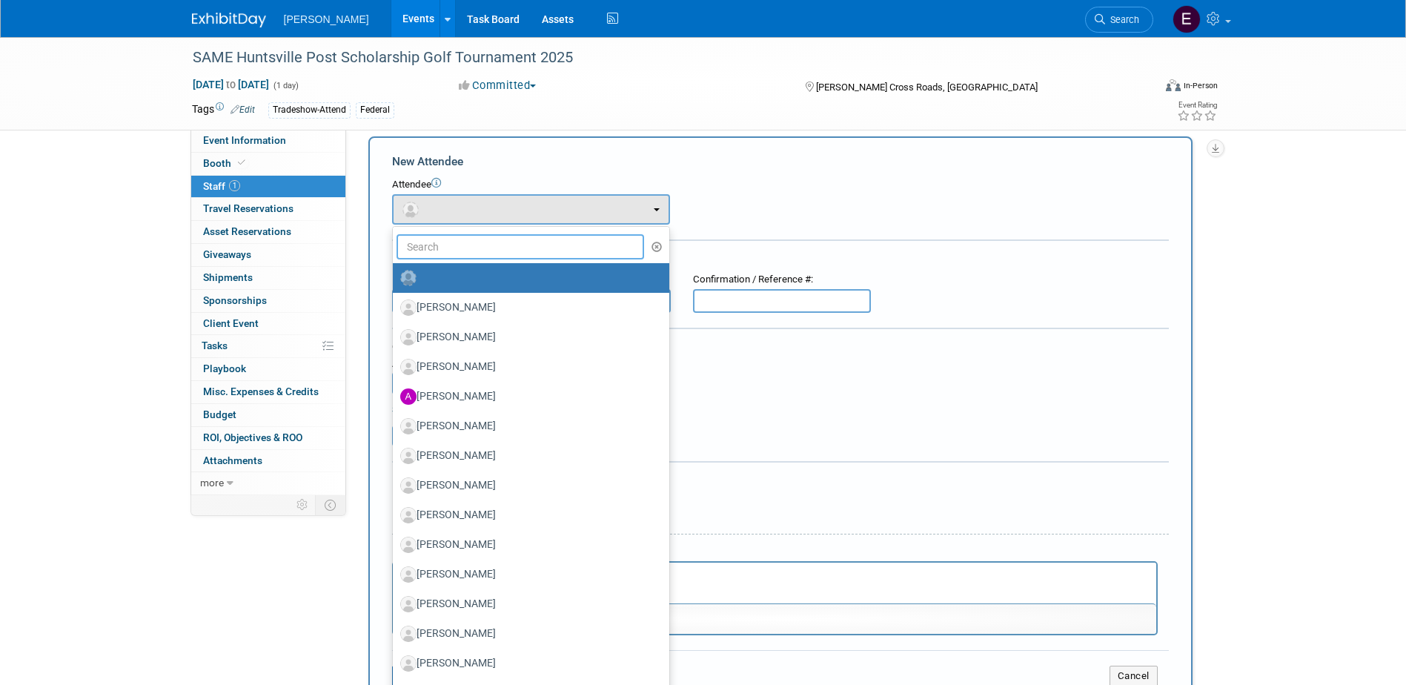
drag, startPoint x: 488, startPoint y: 251, endPoint x: 487, endPoint y: 241, distance: 10.4
click at [487, 251] on input "text" at bounding box center [521, 246] width 248 height 25
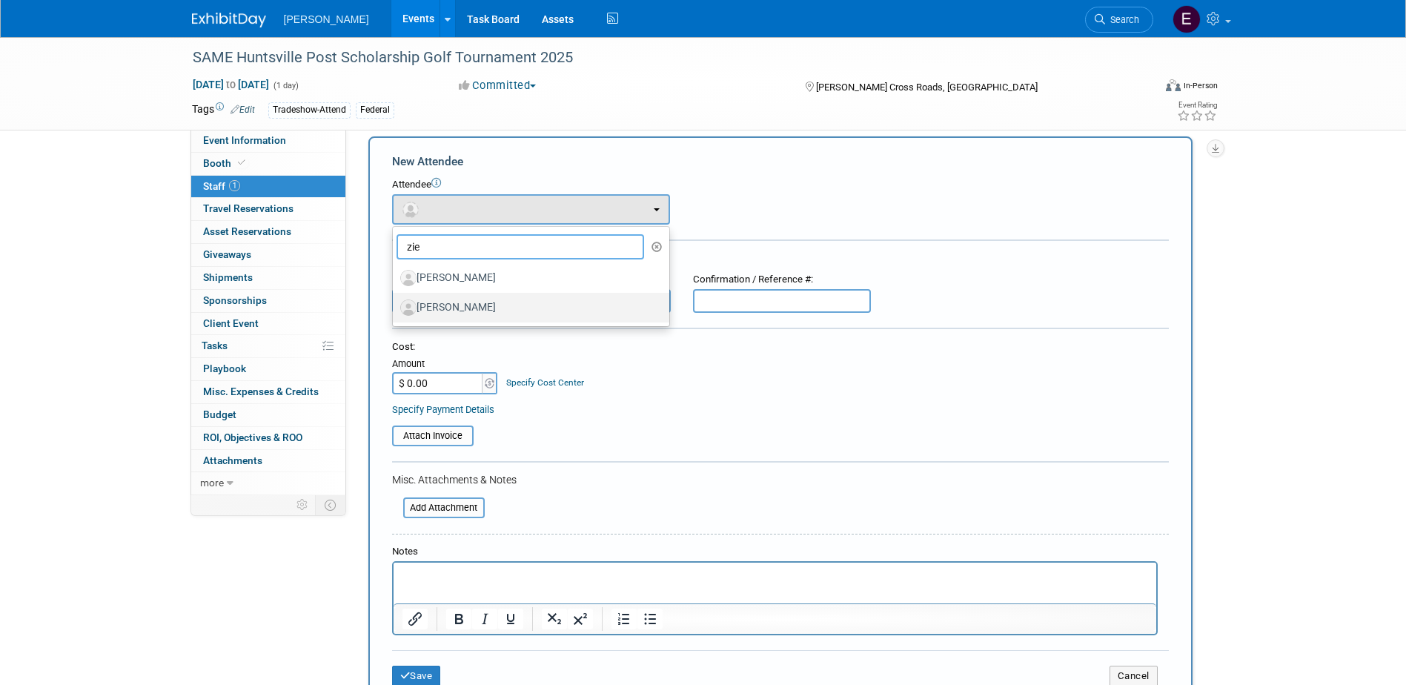
type input "zie"
click at [495, 309] on label "David Ziegman" at bounding box center [527, 308] width 254 height 24
click at [395, 309] on input "David Ziegman" at bounding box center [390, 306] width 10 height 10
select select "c173cf5c-cec2-4cbf-8ae4-31da3afe7166"
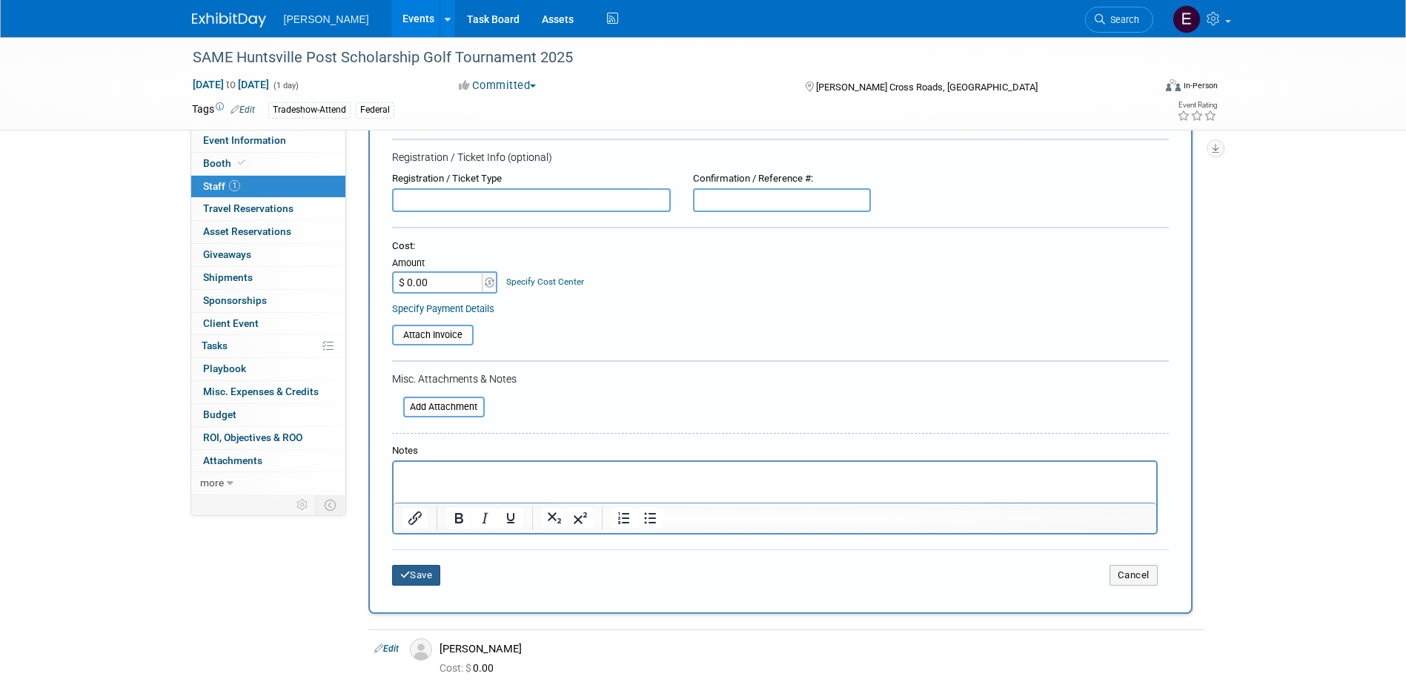
click at [426, 584] on button "Save" at bounding box center [416, 575] width 49 height 21
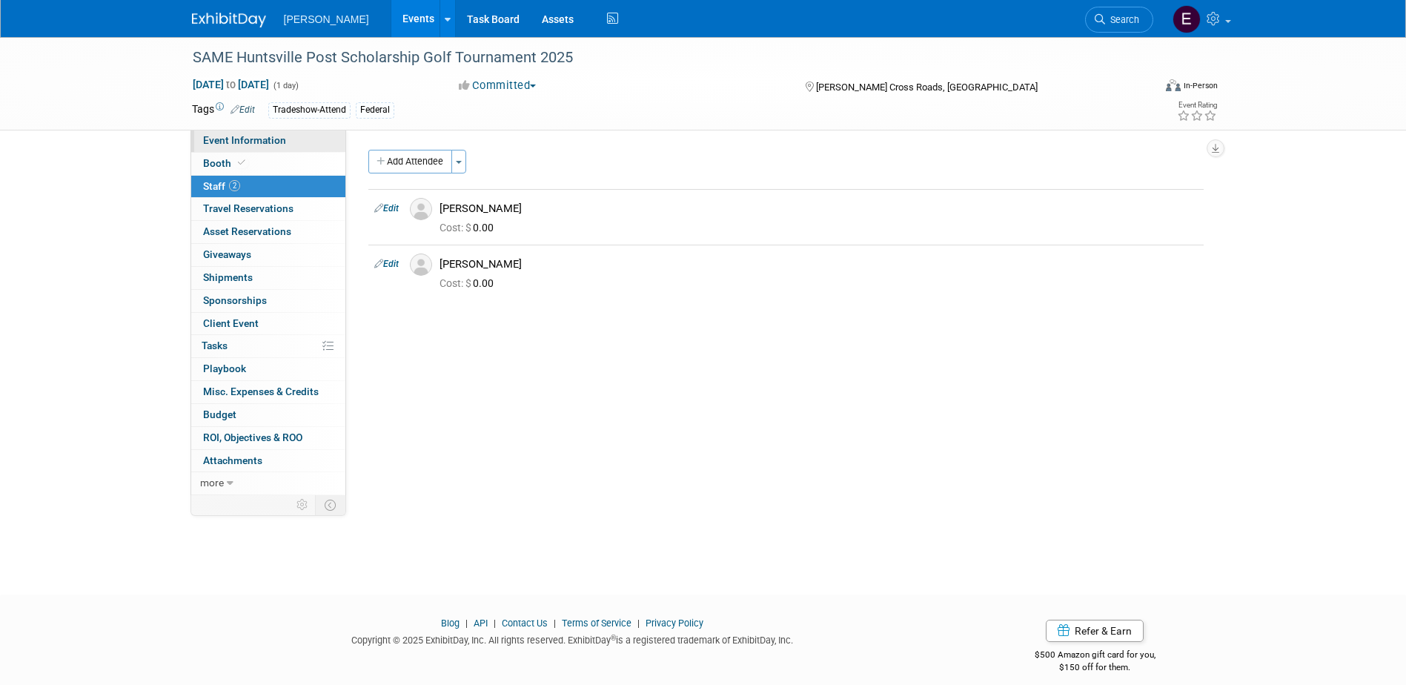
click at [256, 136] on span "Event Information" at bounding box center [244, 140] width 83 height 12
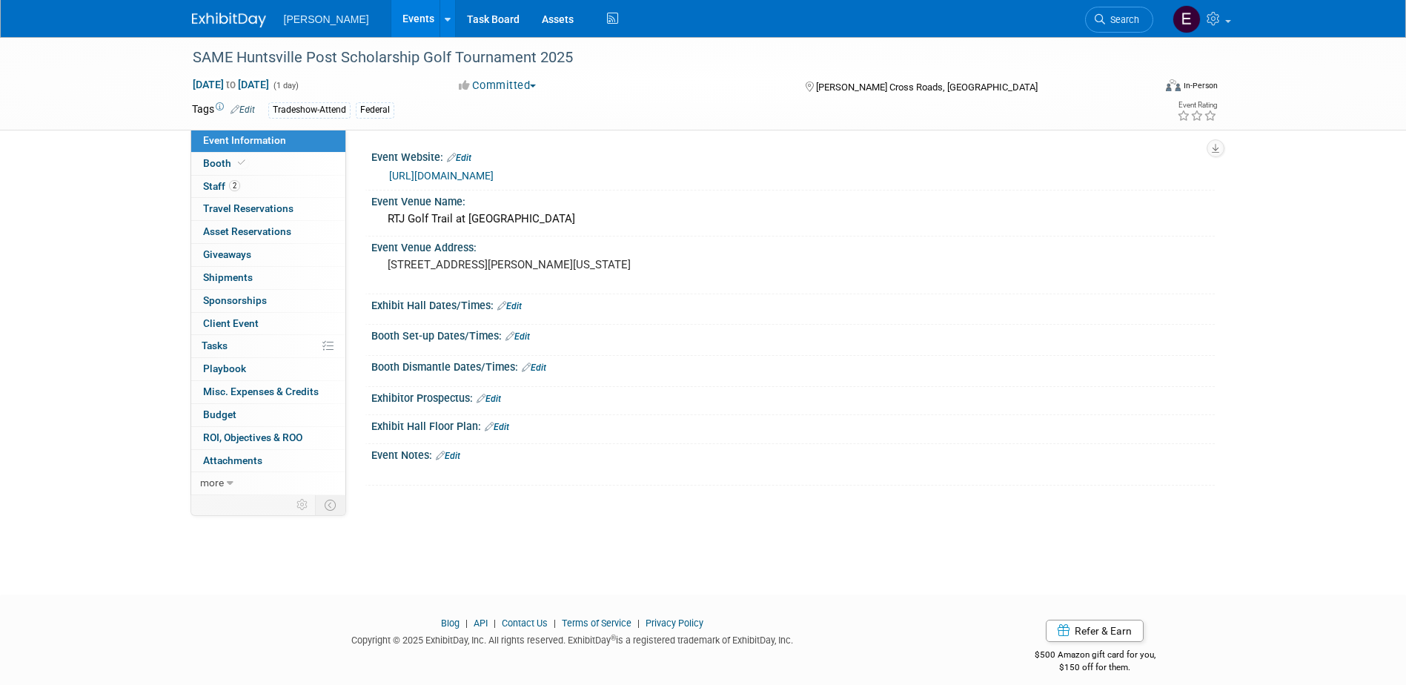
click at [391, 19] on link "Events" at bounding box center [418, 18] width 54 height 37
